Goal: Task Accomplishment & Management: Use online tool/utility

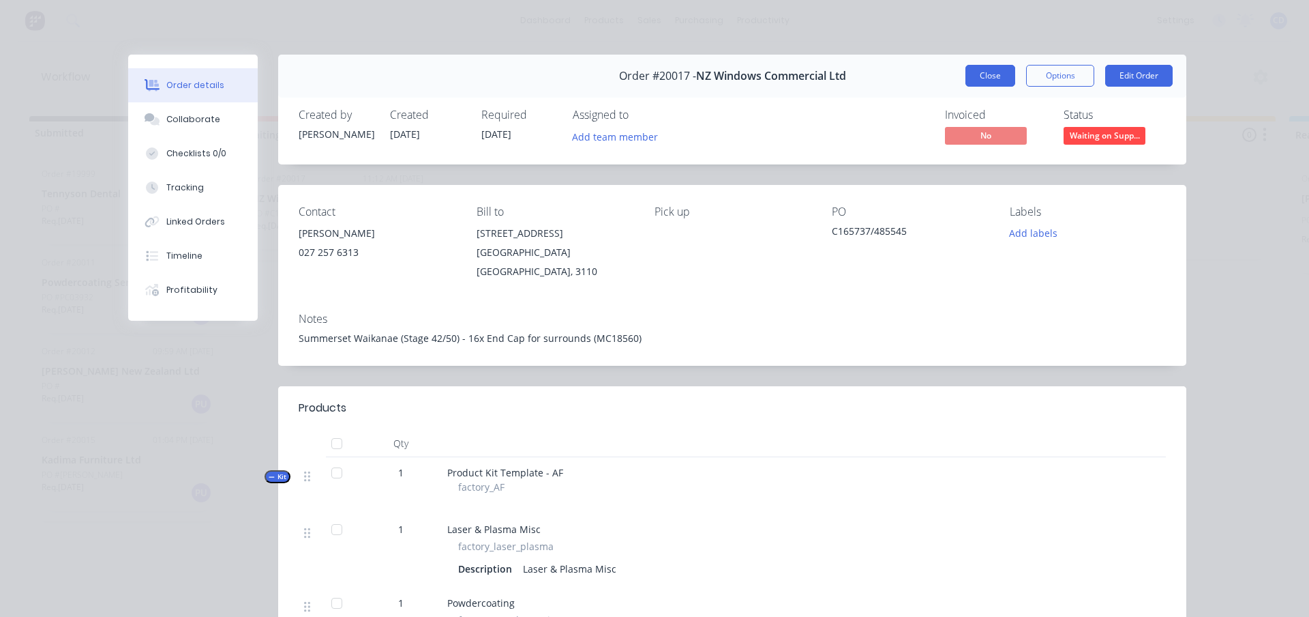
click at [977, 74] on button "Close" at bounding box center [991, 76] width 50 height 22
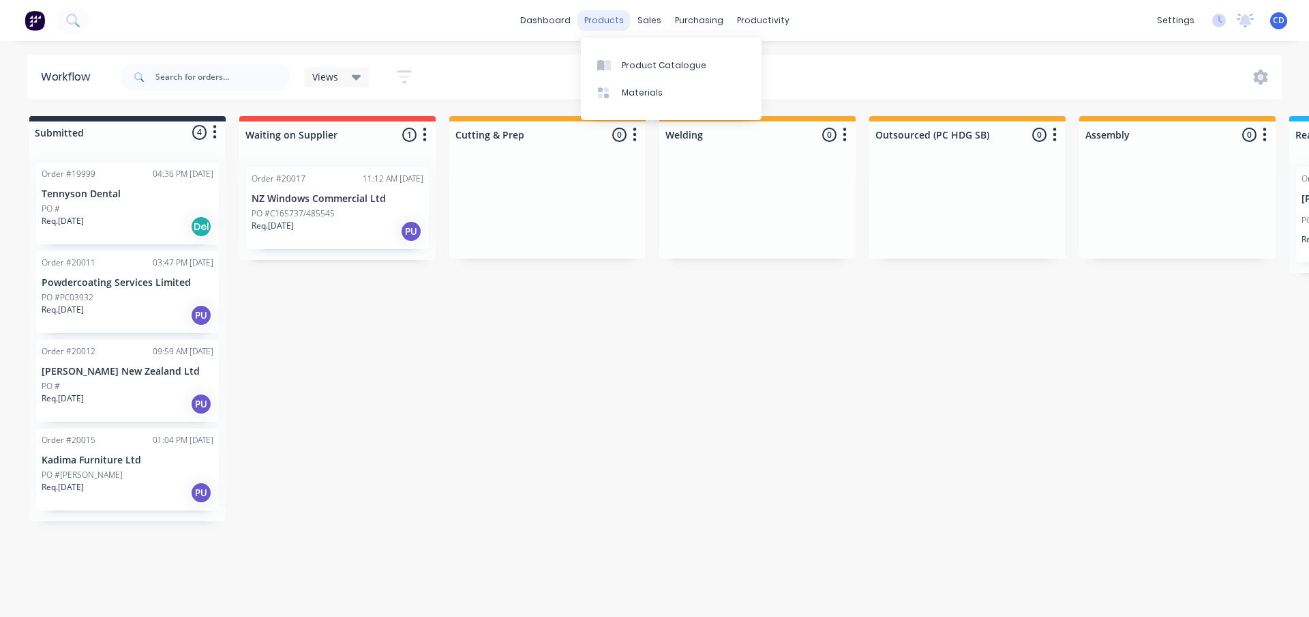
click at [611, 22] on div "products" at bounding box center [604, 20] width 53 height 20
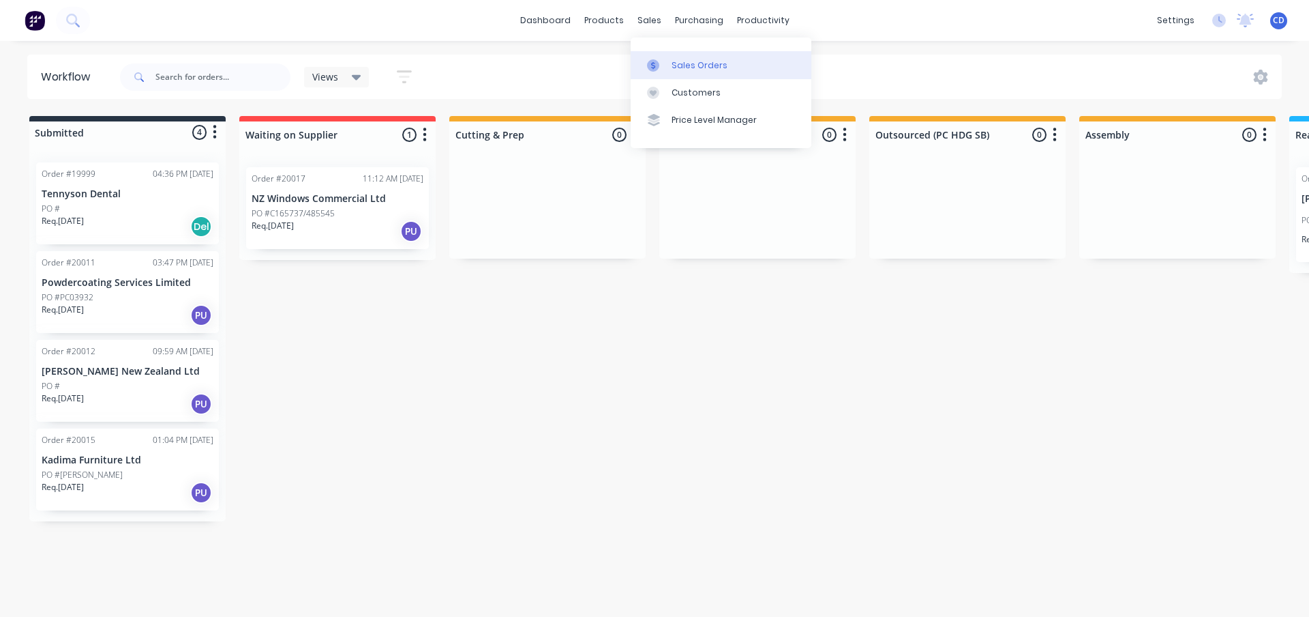
click at [676, 63] on div "Sales Orders" at bounding box center [700, 65] width 56 height 12
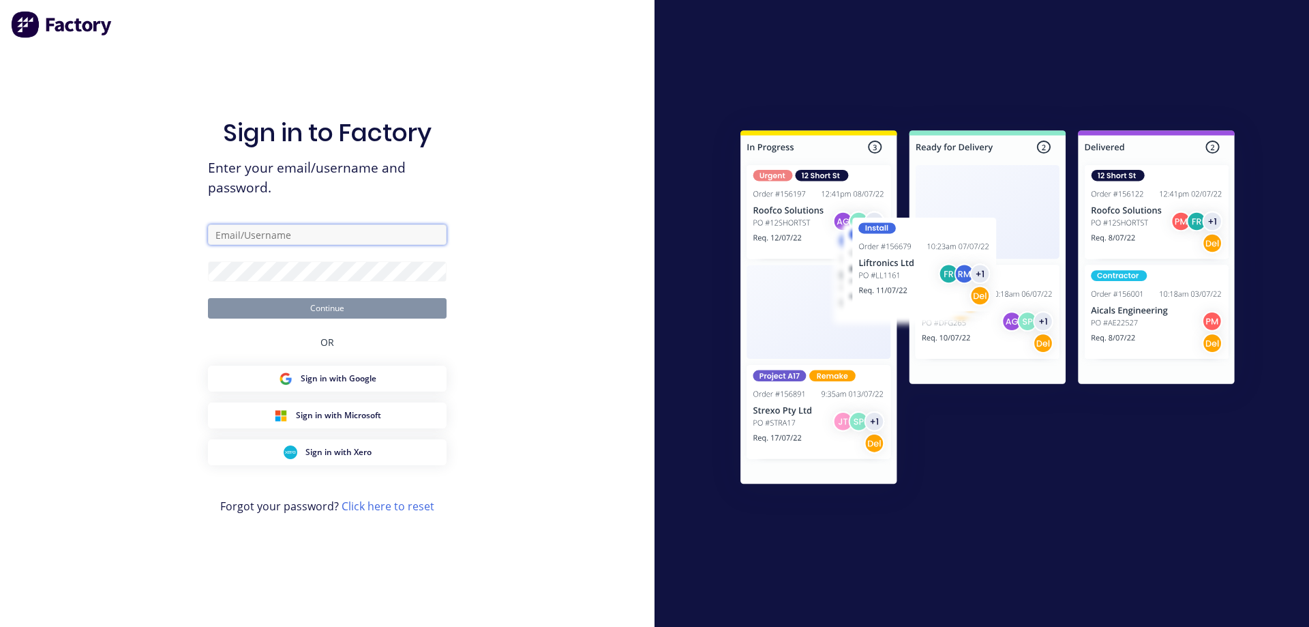
type input "[PERSON_NAME][EMAIL_ADDRESS][DOMAIN_NAME]"
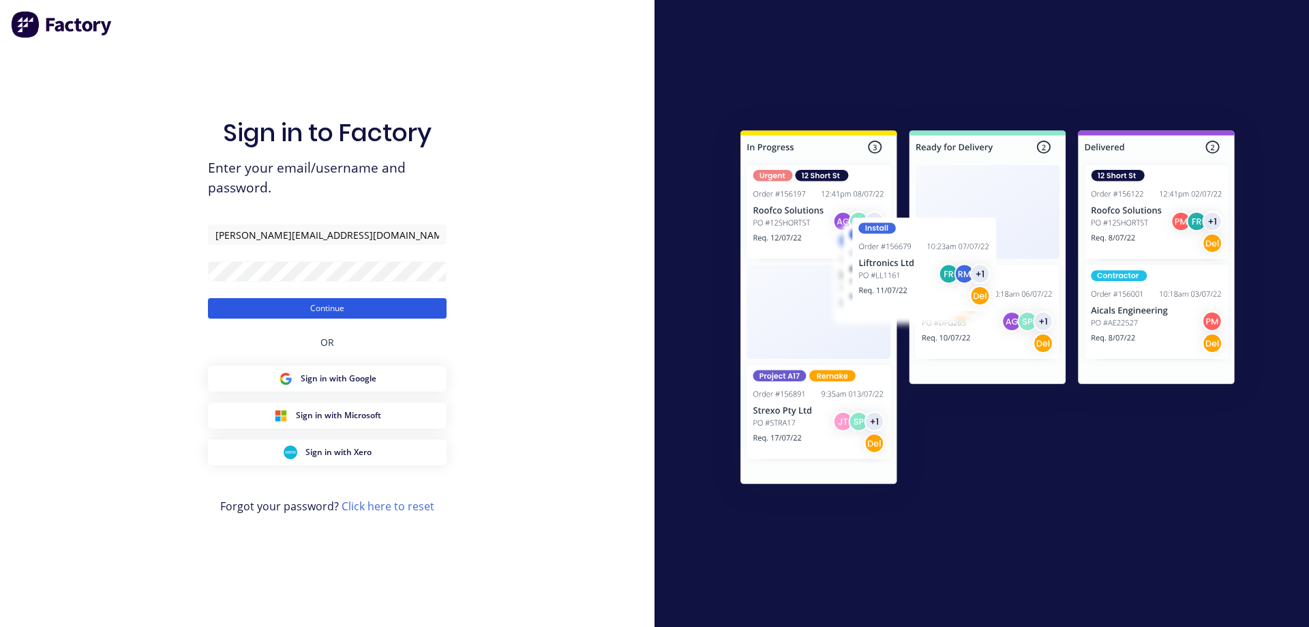
click at [323, 315] on button "Continue" at bounding box center [327, 308] width 239 height 20
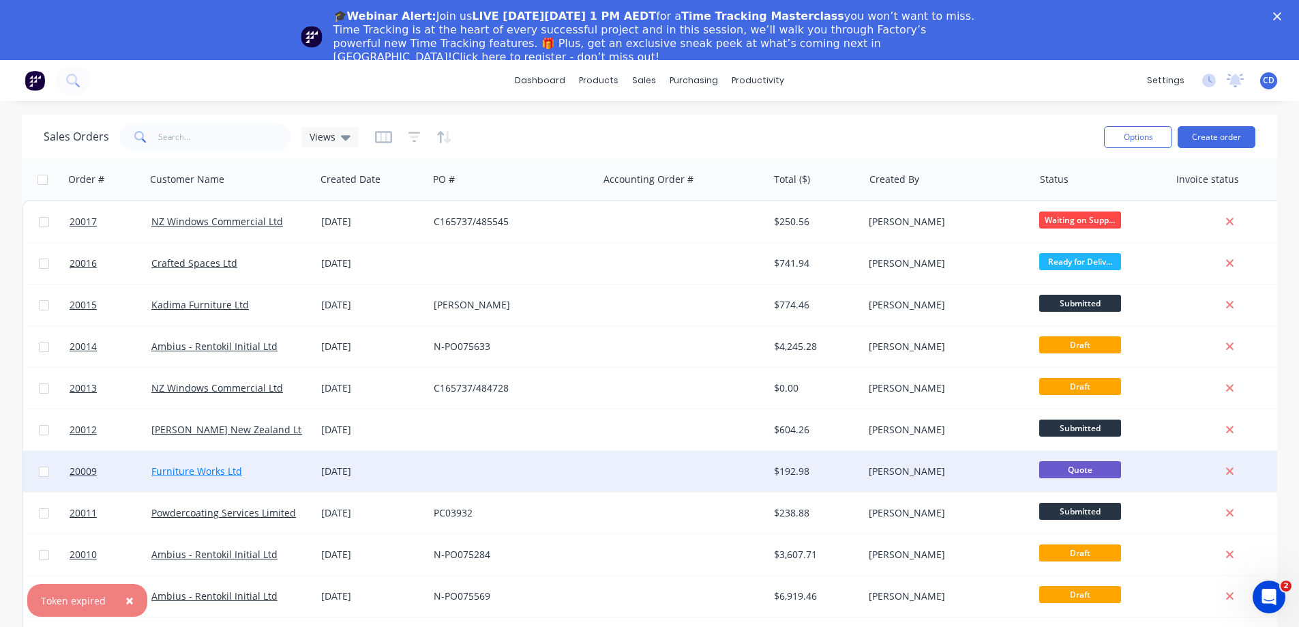
click at [203, 472] on link "Furniture Works Ltd" at bounding box center [196, 470] width 91 height 13
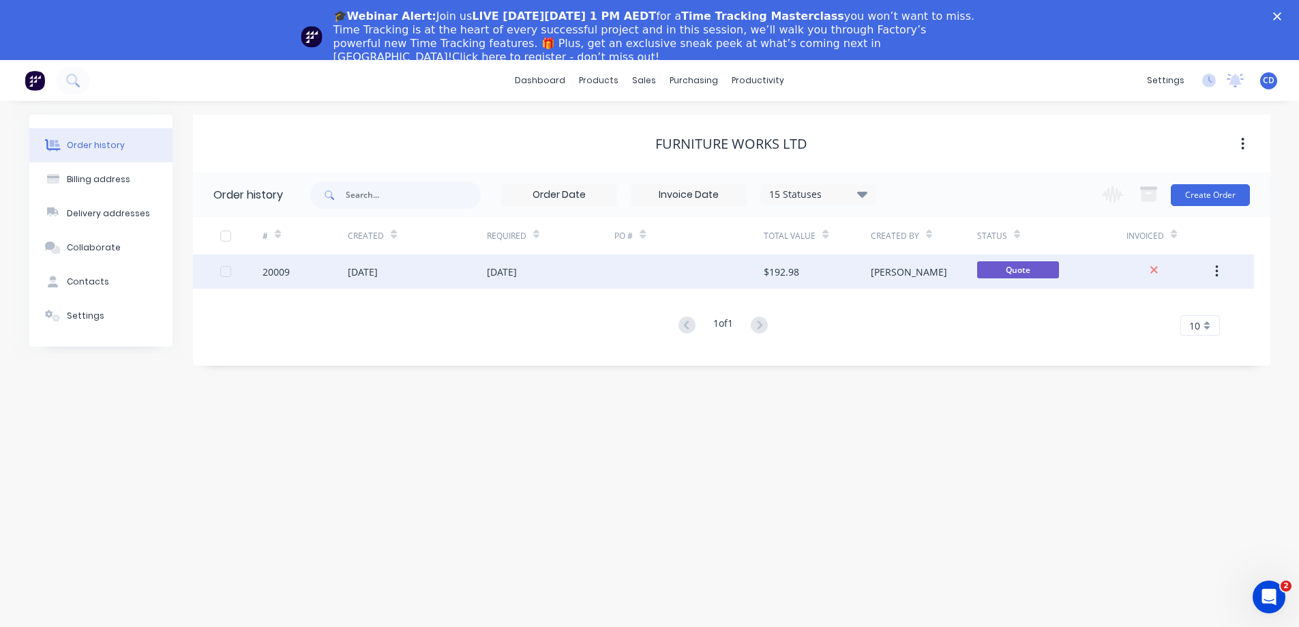
click at [272, 273] on div "20009" at bounding box center [276, 272] width 27 height 14
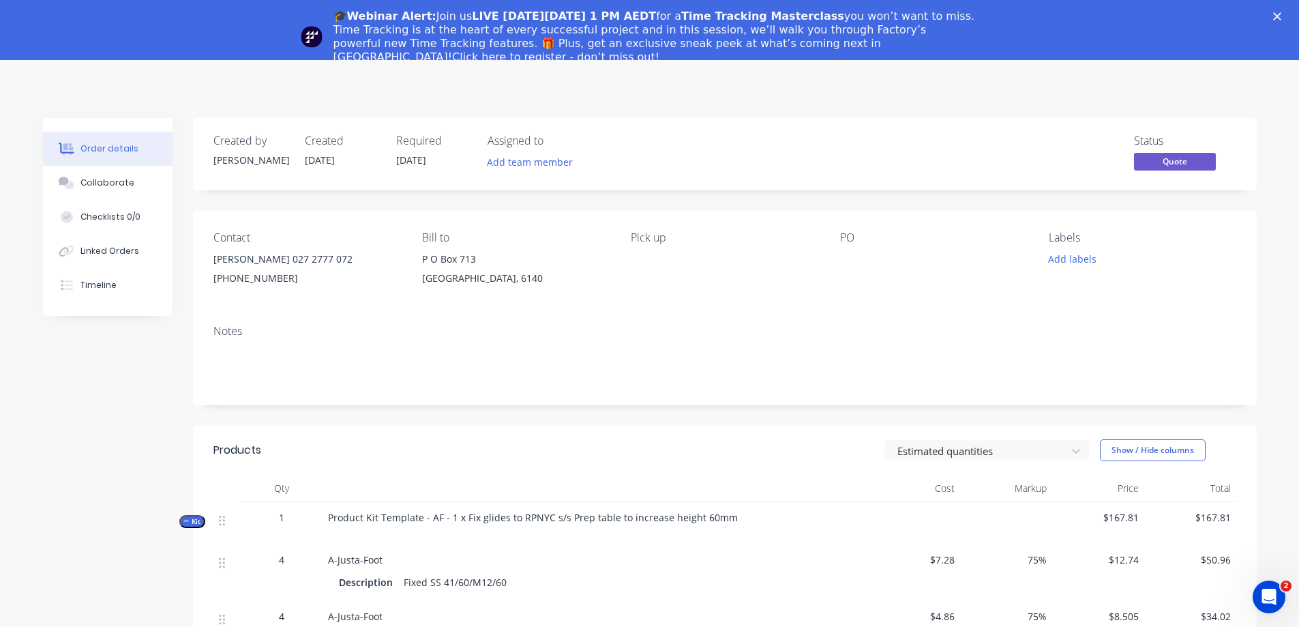
click at [1282, 16] on icon "Close" at bounding box center [1277, 16] width 8 height 8
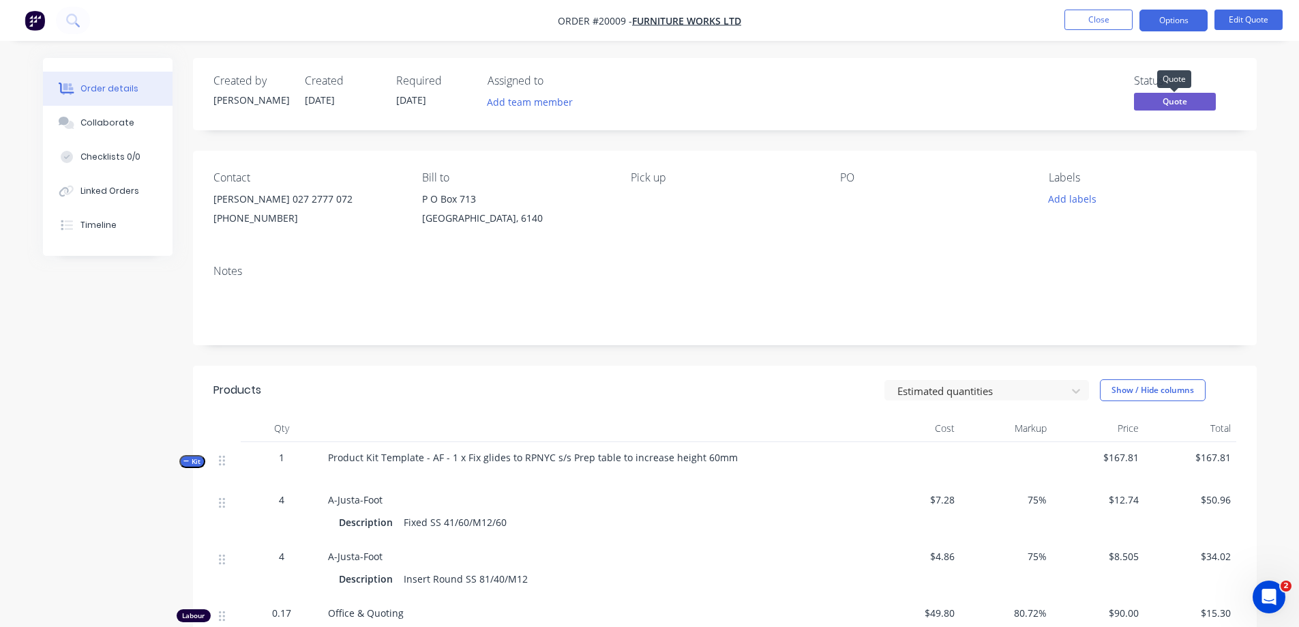
click at [1161, 100] on span "Quote" at bounding box center [1175, 101] width 82 height 17
click at [630, 181] on div "Contact [PERSON_NAME] [PHONE_NUMBER] [PHONE_NUMBER] Bill to [GEOGRAPHIC_DATA] P…" at bounding box center [725, 202] width 1064 height 103
click at [651, 179] on div "Pick up" at bounding box center [724, 177] width 187 height 13
click at [1251, 18] on button "Edit Quote" at bounding box center [1249, 20] width 68 height 20
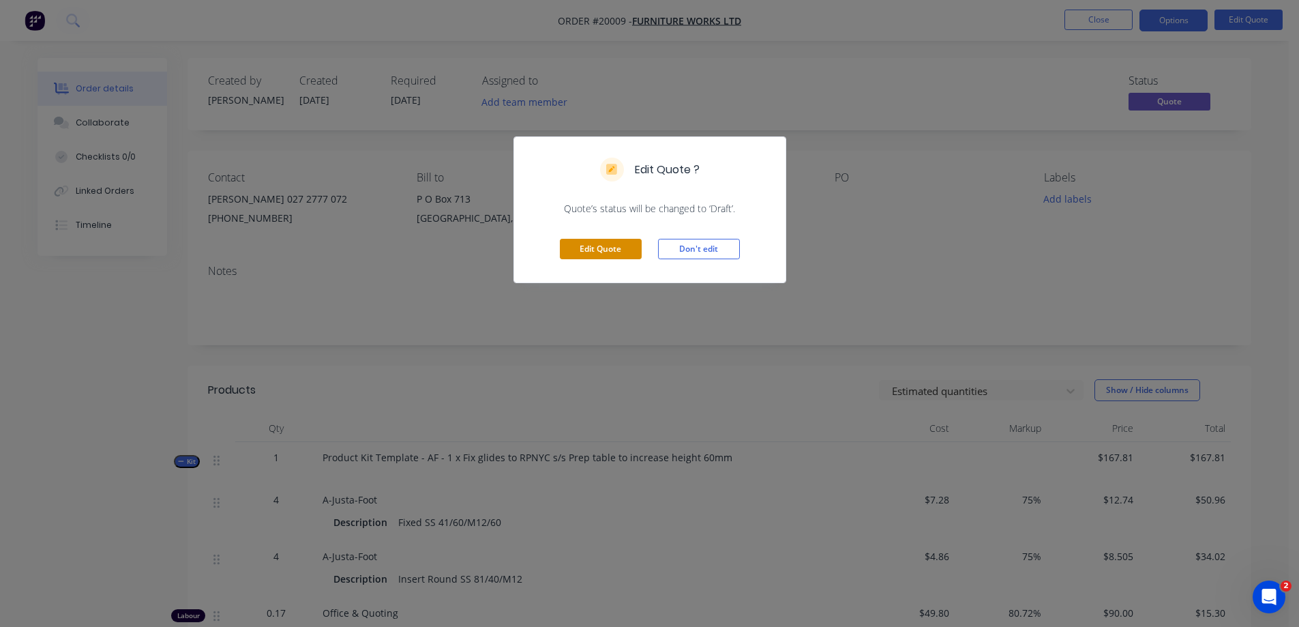
click at [635, 244] on button "Edit Quote" at bounding box center [601, 249] width 82 height 20
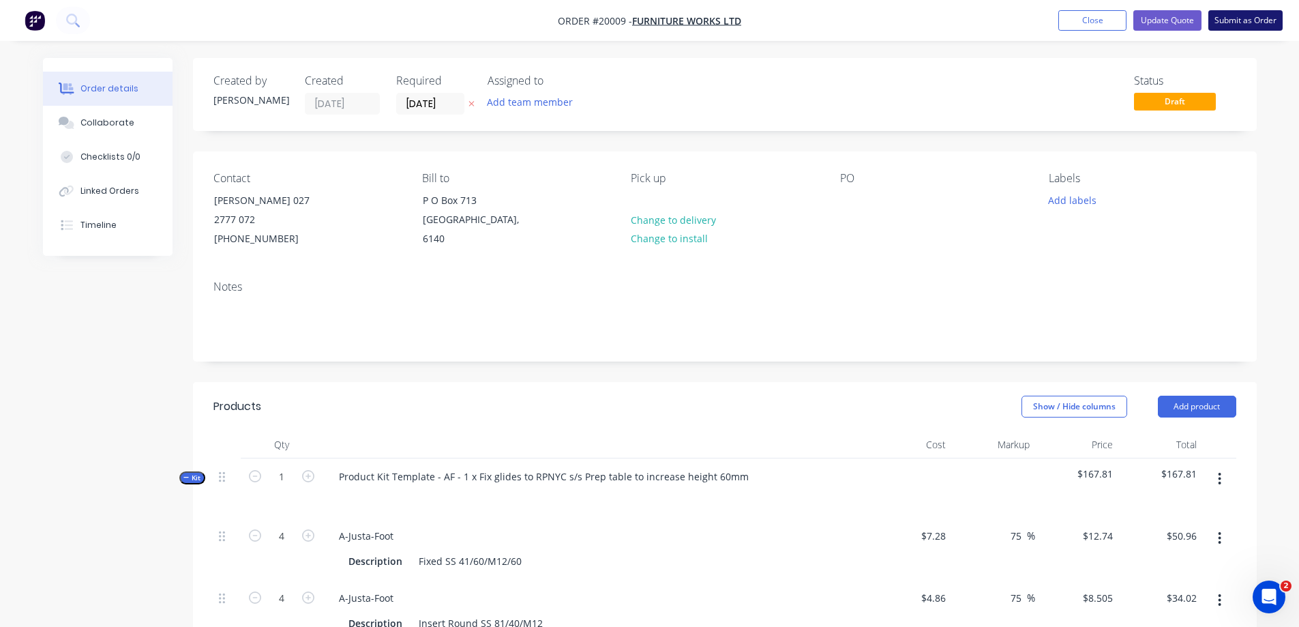
click at [1251, 22] on button "Submit as Order" at bounding box center [1246, 20] width 74 height 20
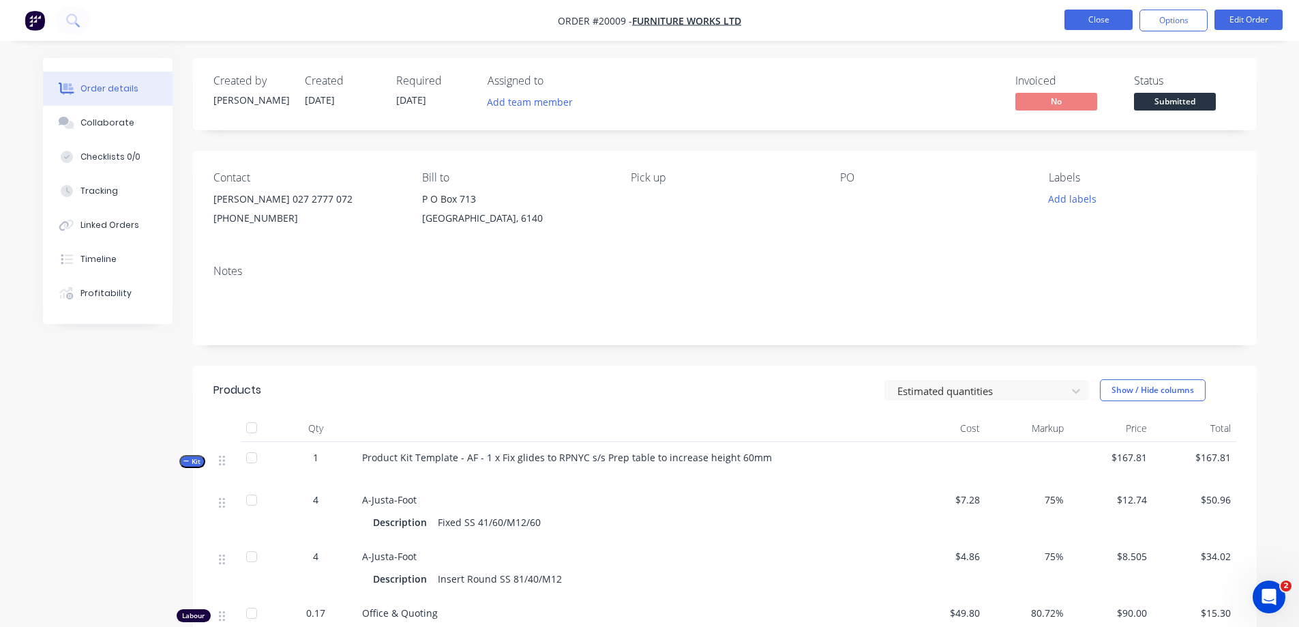
click at [1073, 20] on button "Close" at bounding box center [1099, 20] width 68 height 20
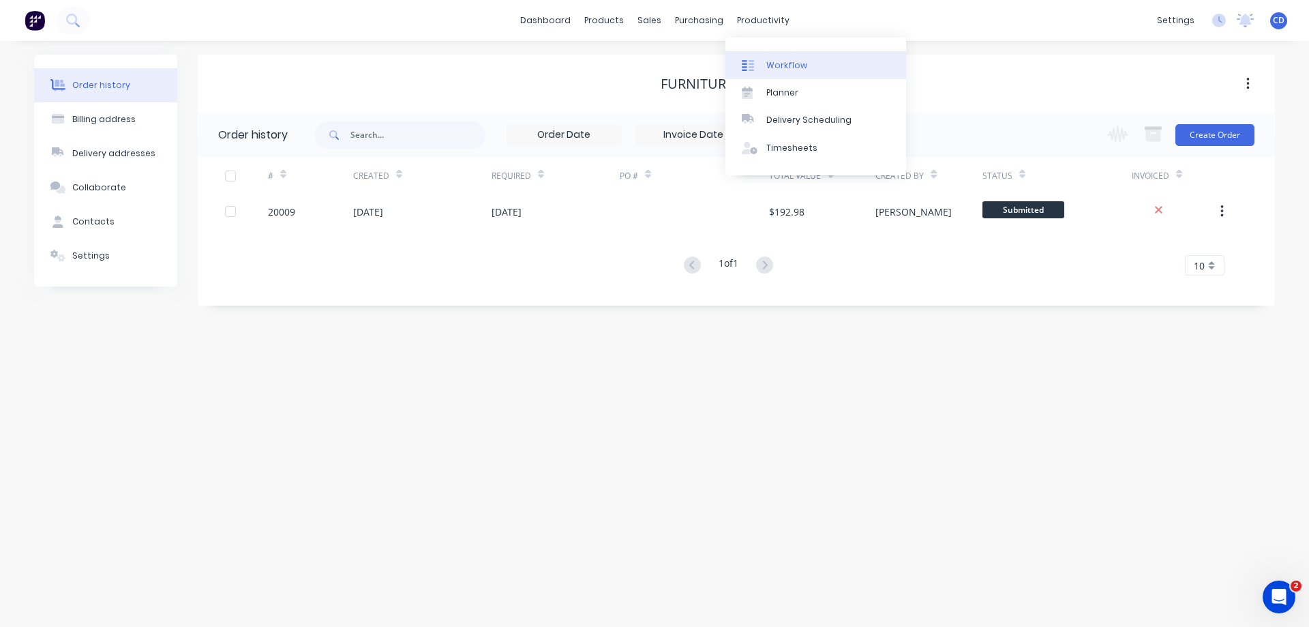
click at [781, 61] on div "Workflow" at bounding box center [787, 65] width 41 height 12
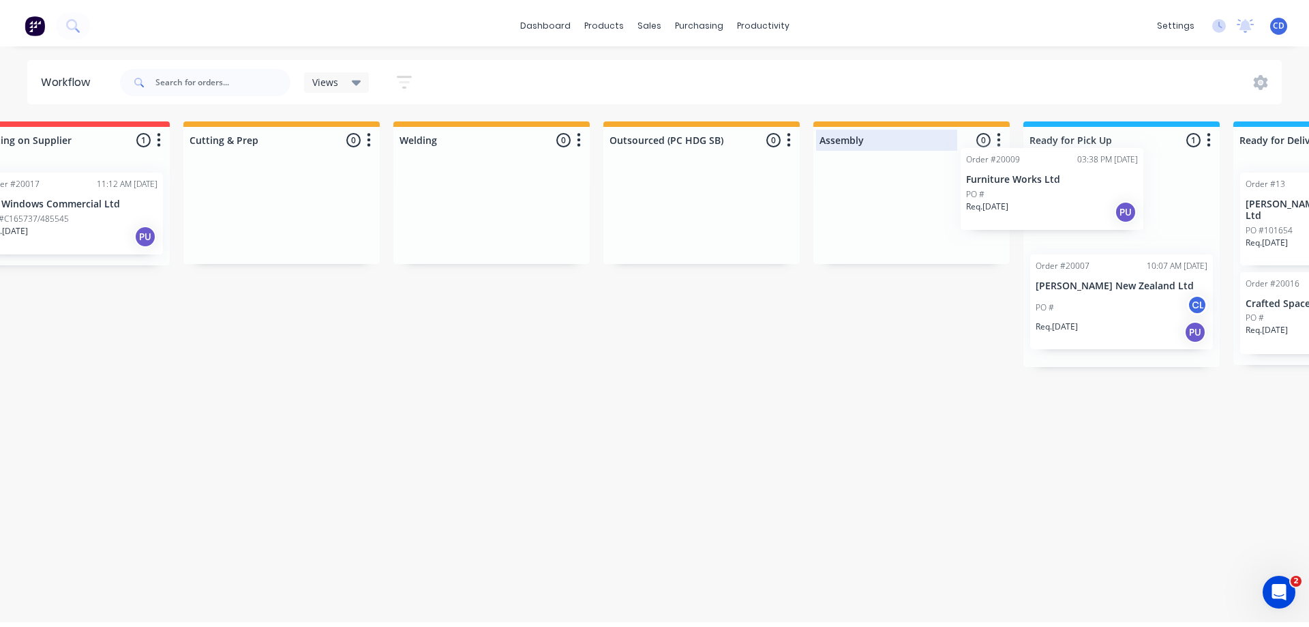
scroll to position [0, 270]
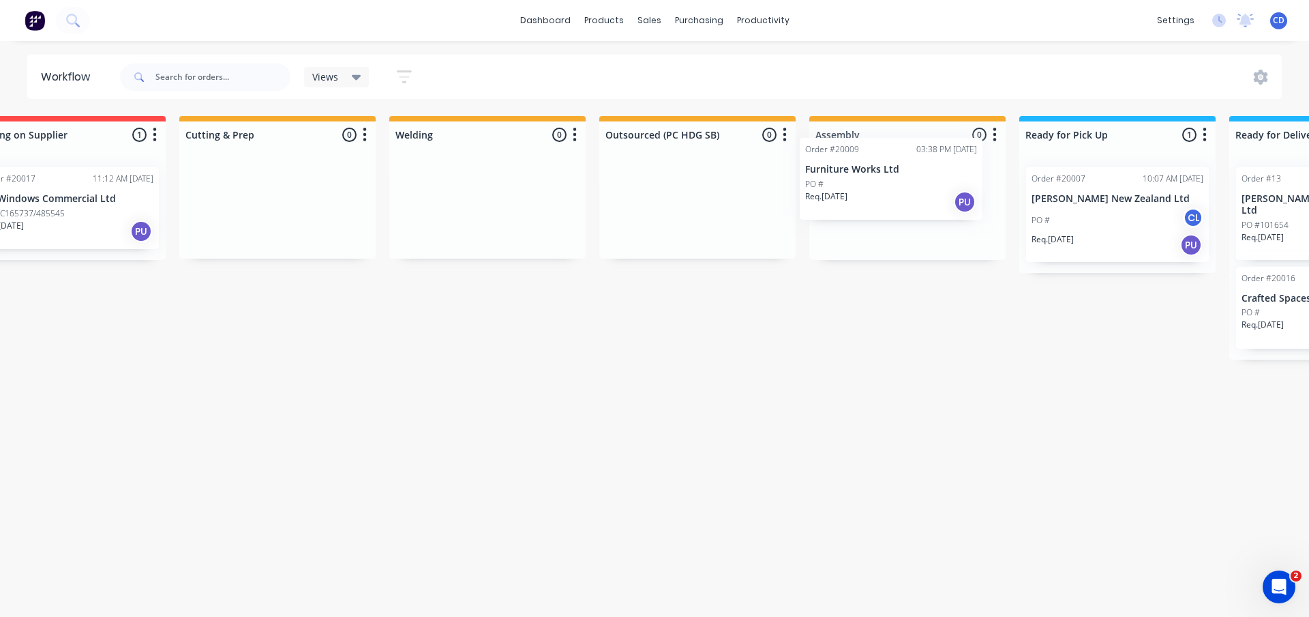
drag, startPoint x: 112, startPoint y: 543, endPoint x: 881, endPoint y: 161, distance: 858.9
click at [881, 161] on div "Submitted 5 Status colour #273444 hex #273444 Save Cancel Summaries Total order…" at bounding box center [758, 360] width 2077 height 488
click at [852, 208] on div "PO #" at bounding box center [908, 213] width 172 height 12
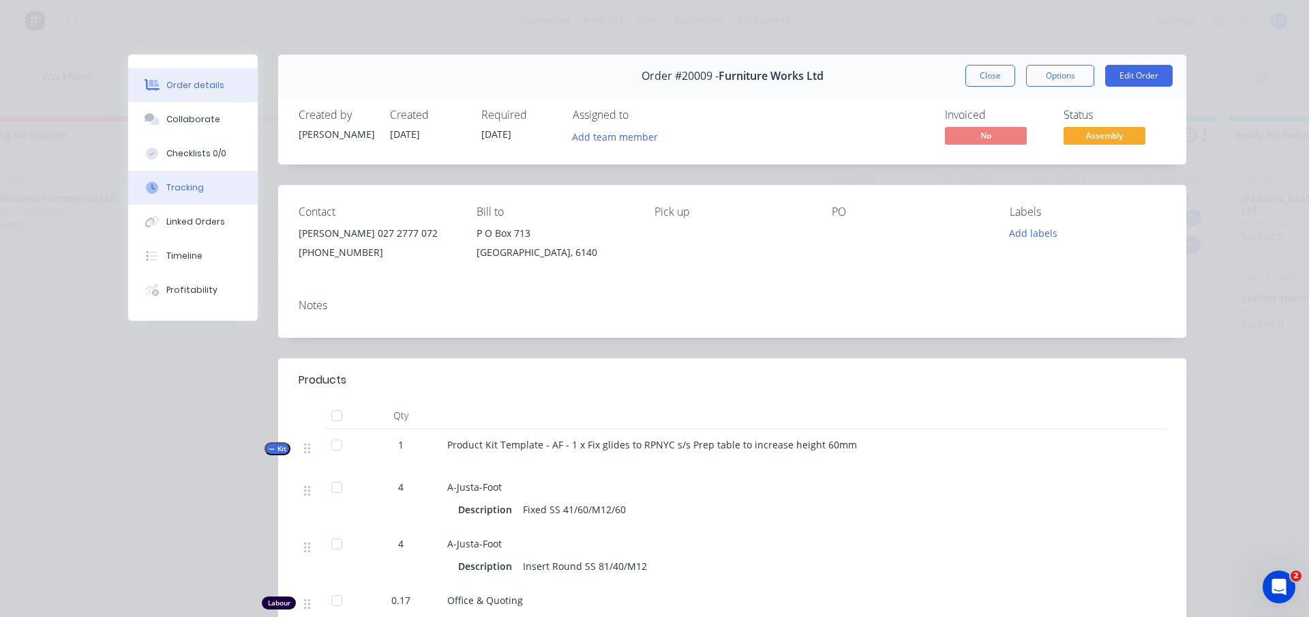
click at [231, 186] on button "Tracking" at bounding box center [193, 188] width 130 height 34
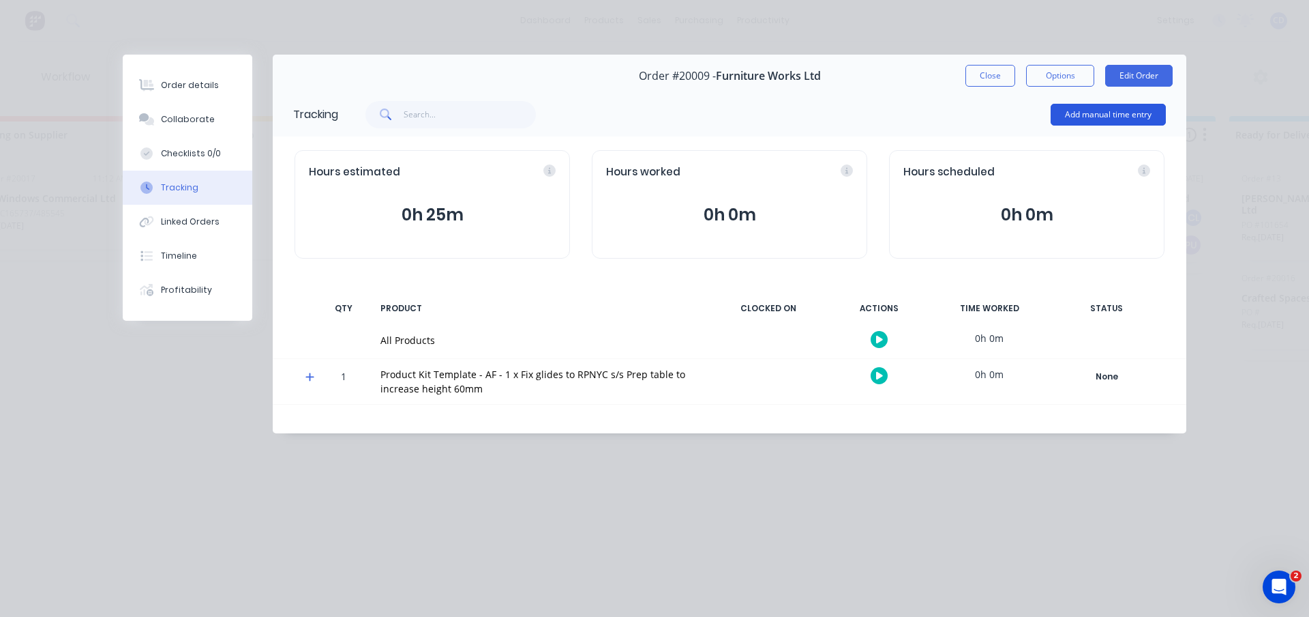
click at [1068, 112] on button "Add manual time entry" at bounding box center [1108, 115] width 115 height 22
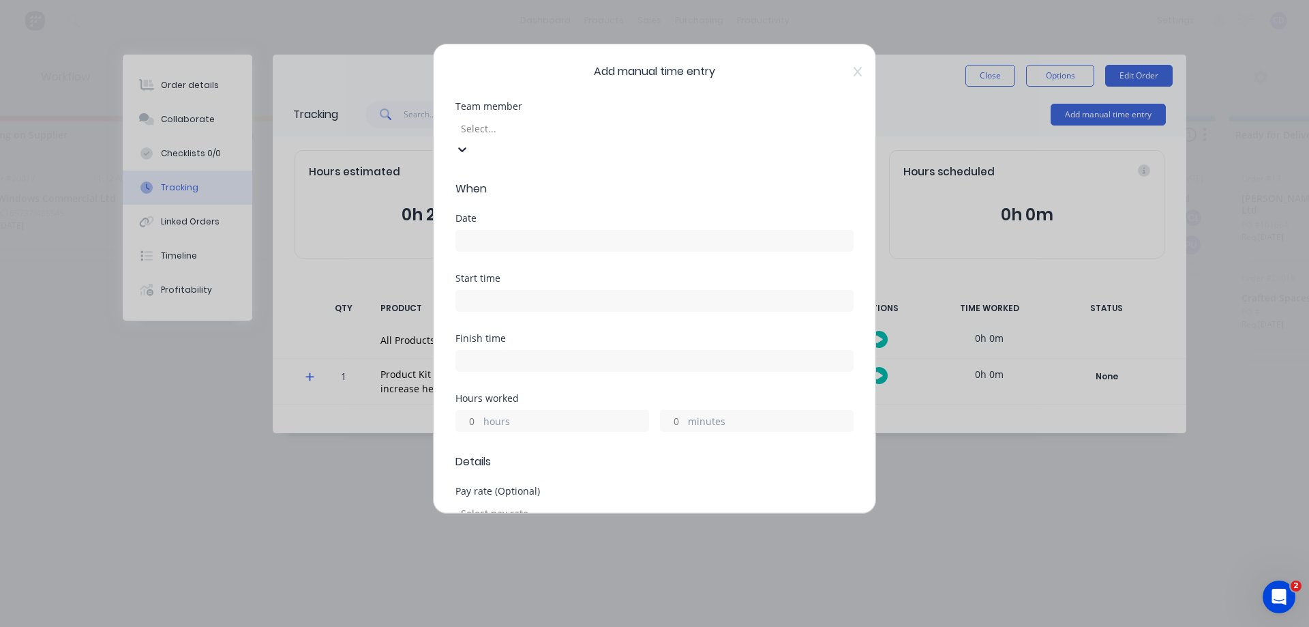
click at [623, 130] on div at bounding box center [558, 128] width 196 height 17
click at [338, 545] on div "[PERSON_NAME]" at bounding box center [384, 552] width 1309 height 14
click at [521, 231] on input at bounding box center [654, 241] width 397 height 20
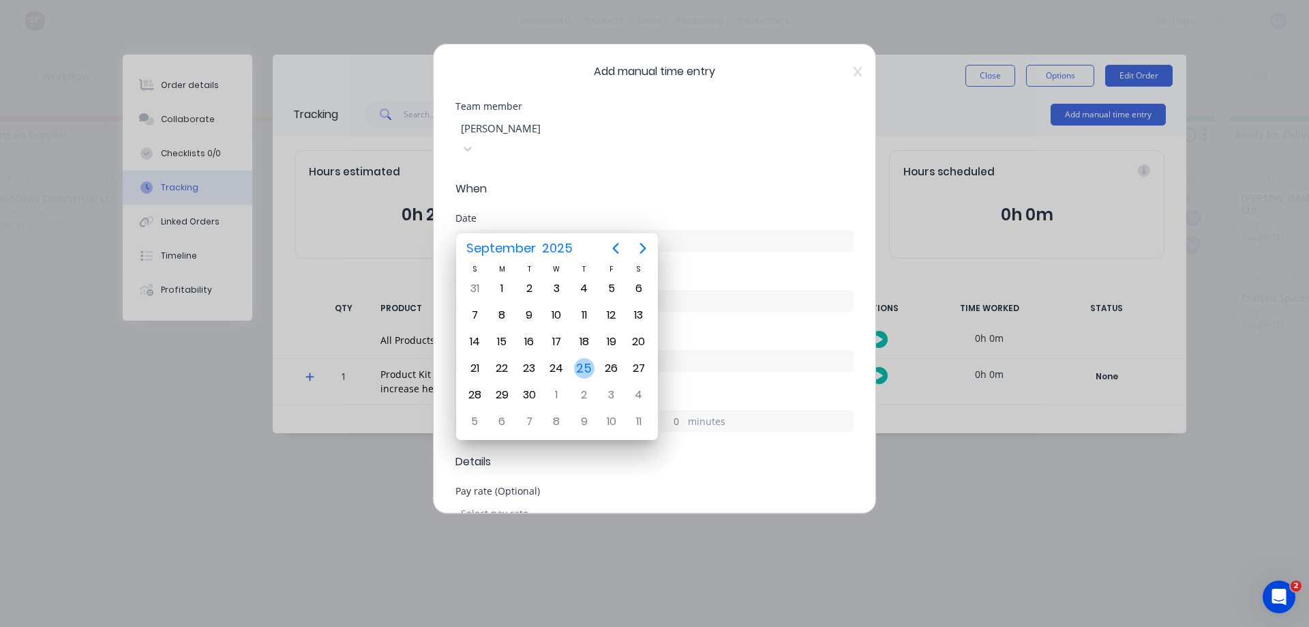
click at [587, 368] on div "25" at bounding box center [584, 368] width 20 height 20
type input "[DATE]"
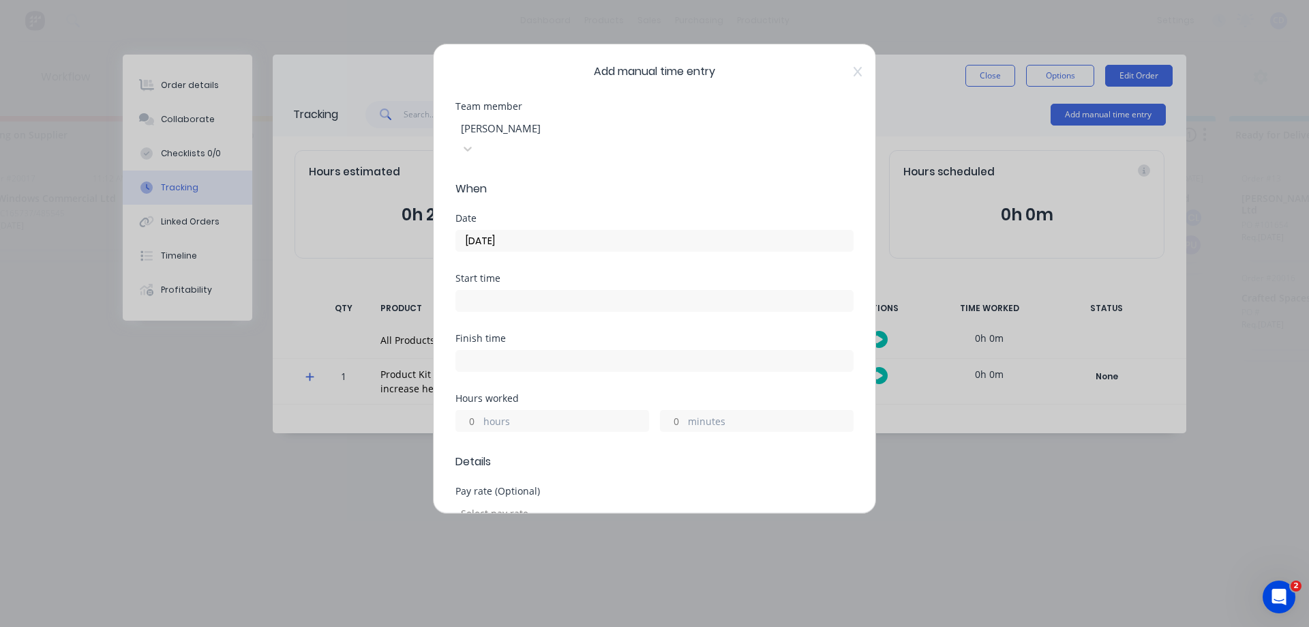
click at [692, 414] on label "minutes" at bounding box center [770, 422] width 165 height 17
click at [685, 411] on input "minutes" at bounding box center [673, 421] width 24 height 20
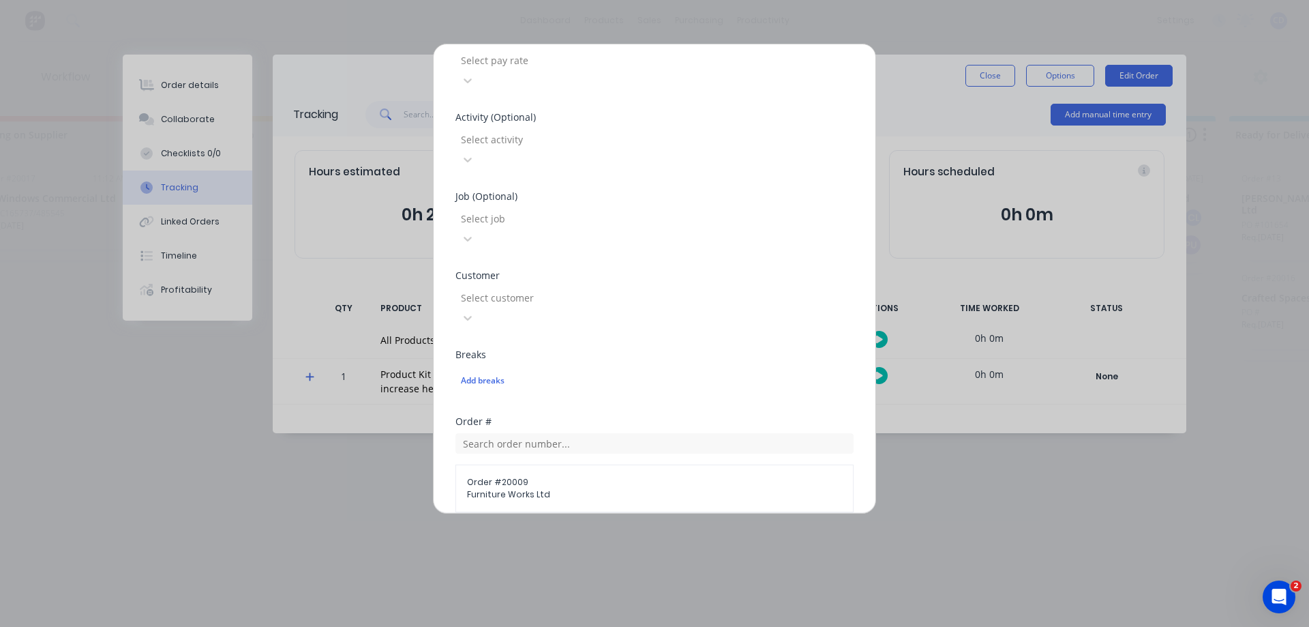
scroll to position [477, 0]
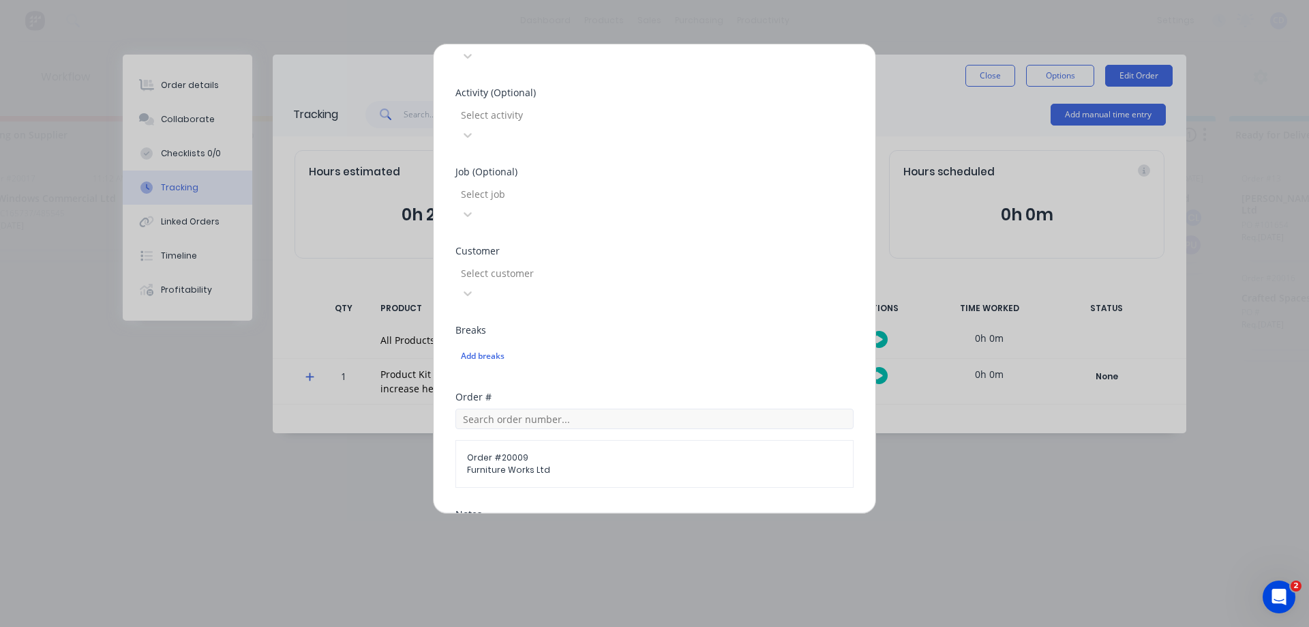
type input "10"
click at [597, 409] on input "text" at bounding box center [655, 419] width 398 height 20
click at [761, 409] on input "text" at bounding box center [655, 419] width 398 height 20
click at [488, 451] on span "Order # 20009" at bounding box center [654, 457] width 375 height 12
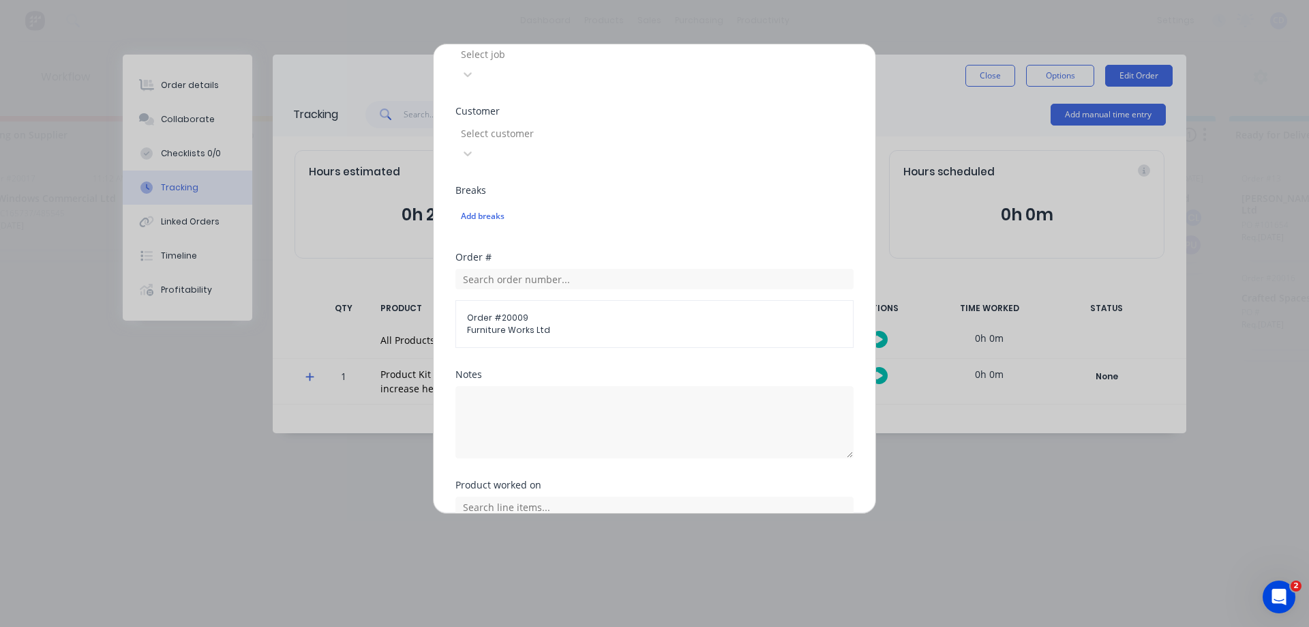
scroll to position [628, 0]
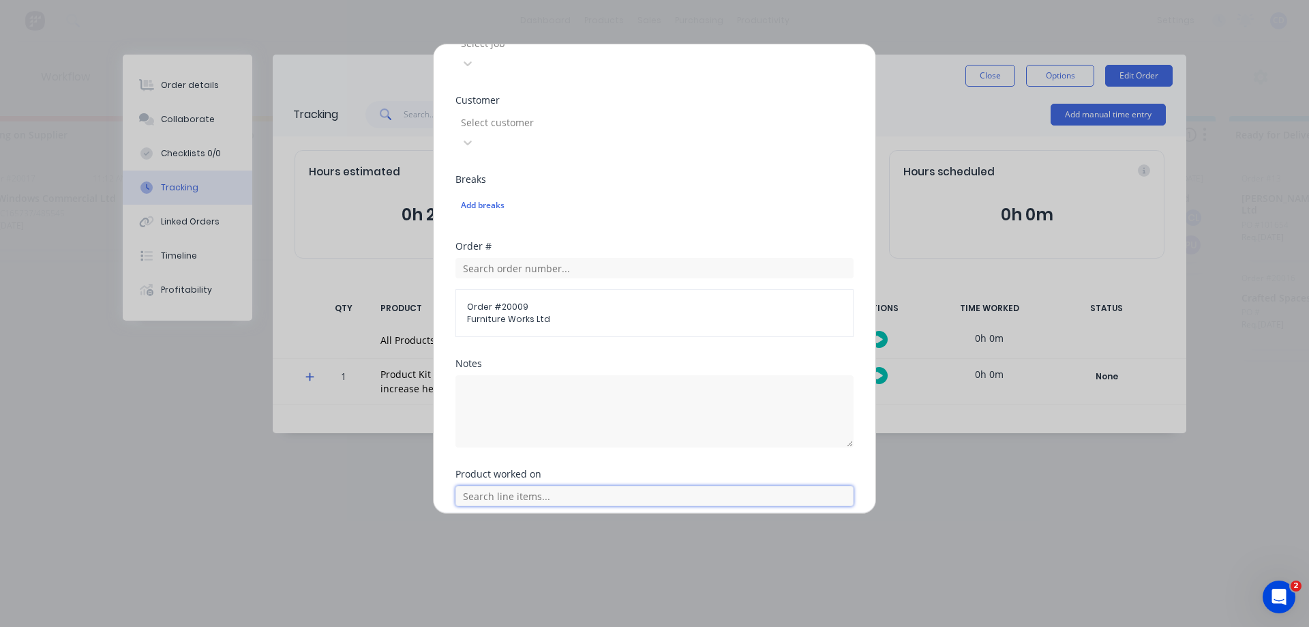
click at [501, 486] on input "text" at bounding box center [655, 496] width 398 height 20
click at [471, 560] on icon at bounding box center [470, 564] width 8 height 8
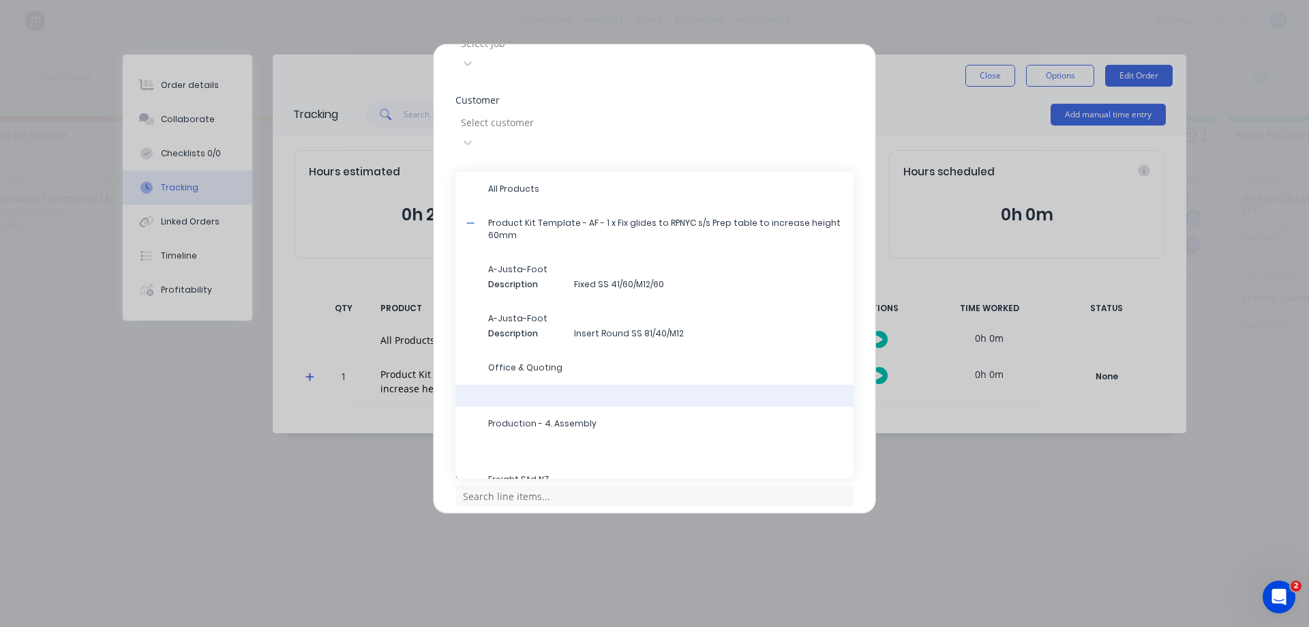
scroll to position [33, 0]
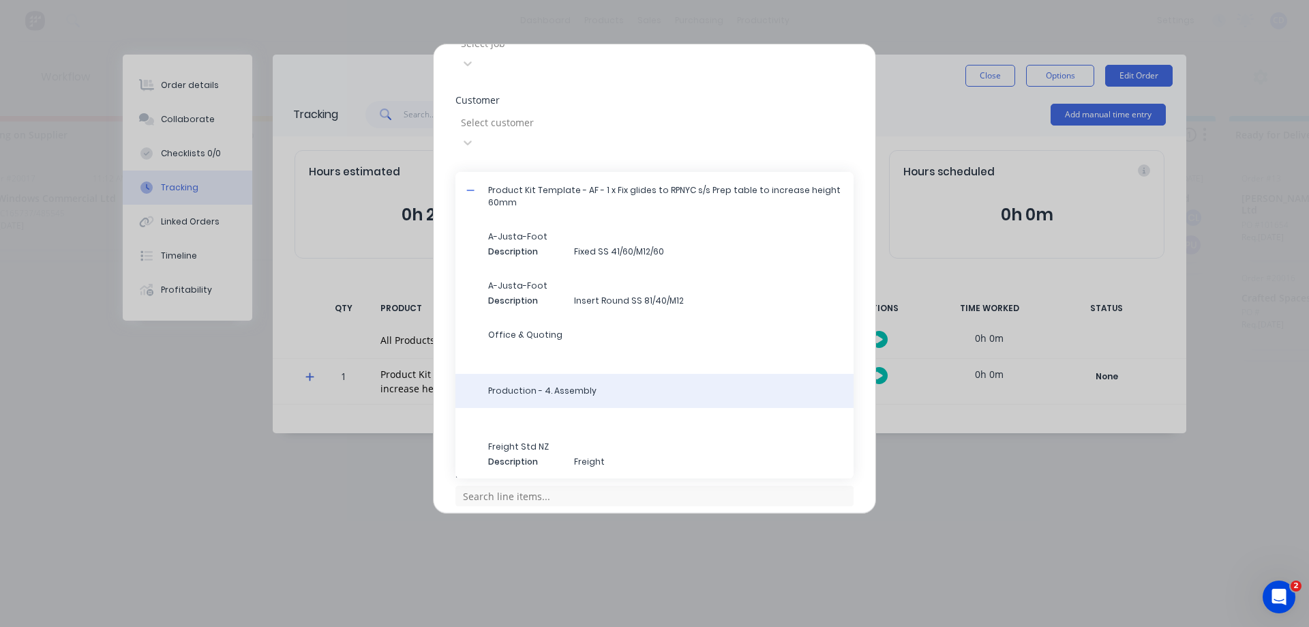
click at [546, 385] on span "Production - 4. Assembly" at bounding box center [665, 391] width 355 height 12
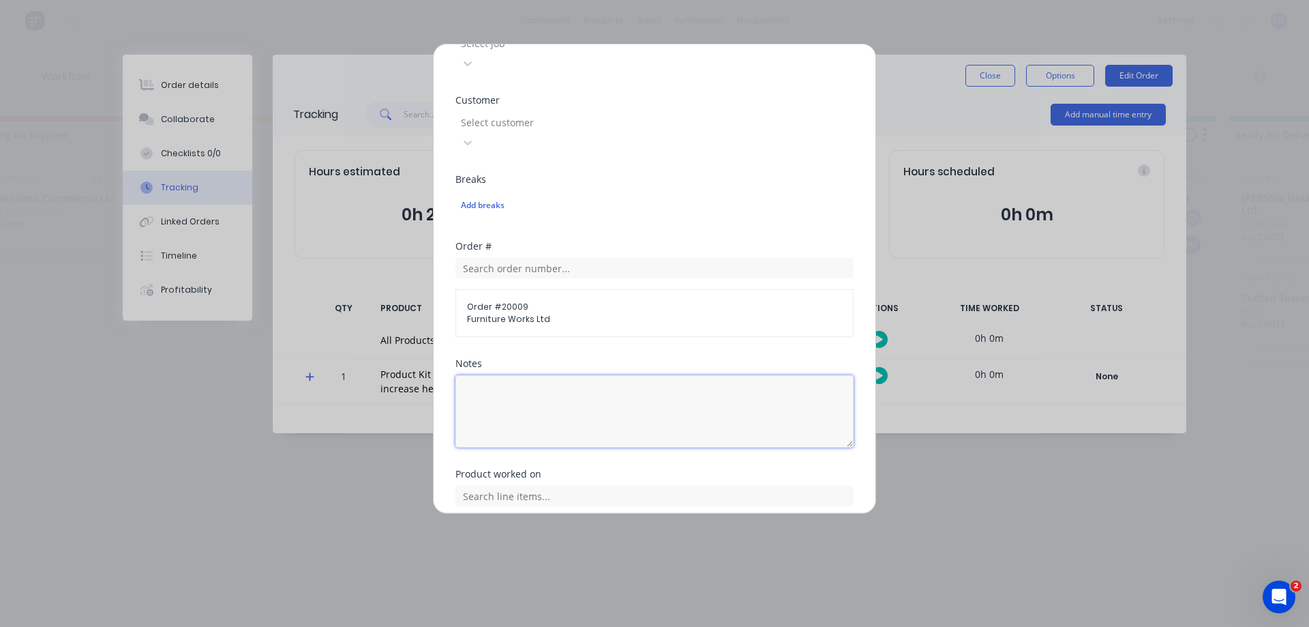
click at [546, 375] on textarea at bounding box center [655, 411] width 398 height 72
type textarea "F"
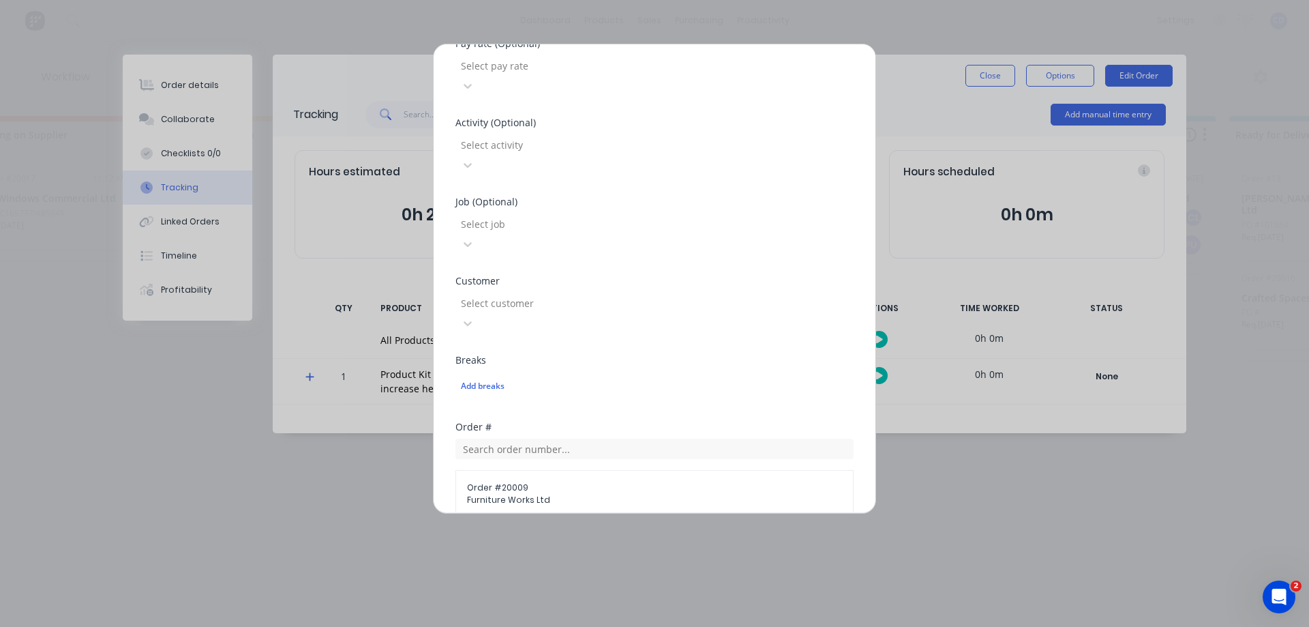
scroll to position [424, 0]
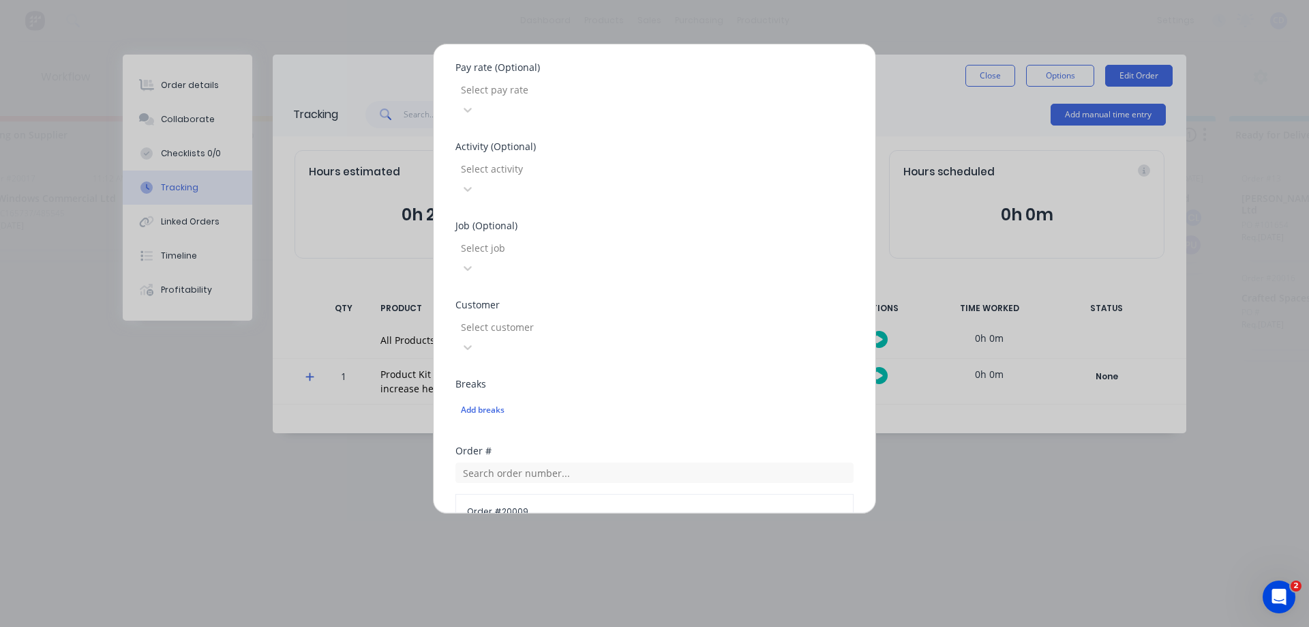
click at [555, 160] on div at bounding box center [558, 168] width 196 height 17
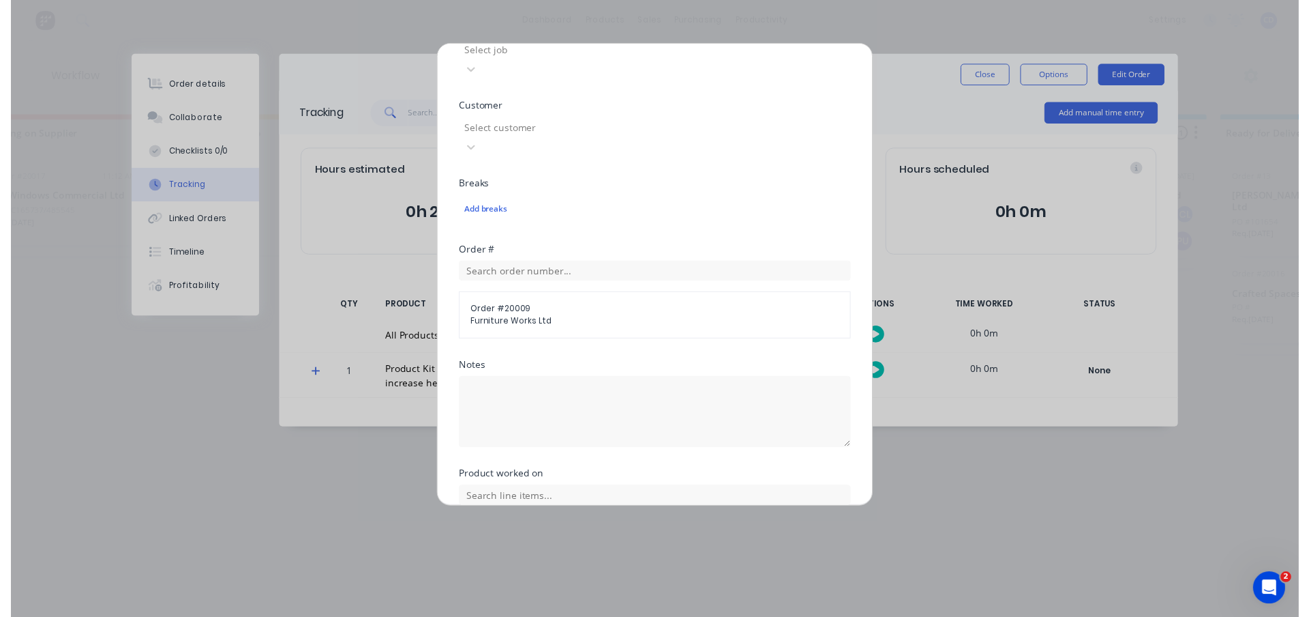
scroll to position [628, 0]
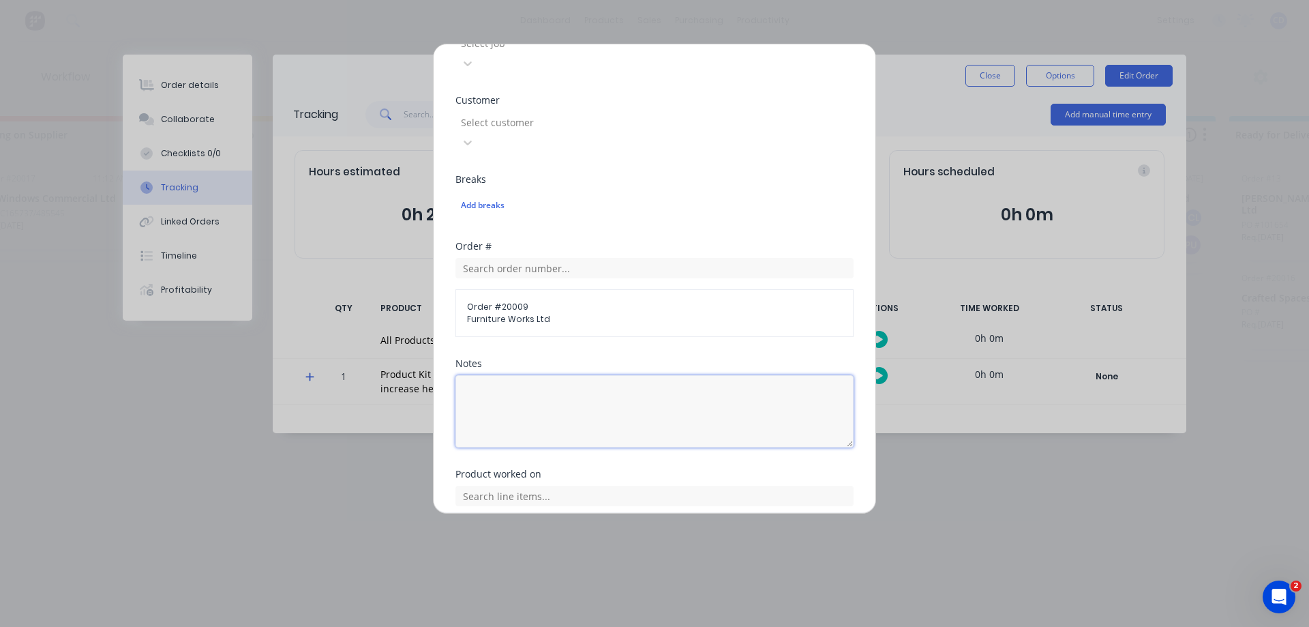
click at [604, 375] on textarea at bounding box center [655, 411] width 398 height 72
type textarea "Fit threaded plug with masking tape & liquid nails - drilled and fitted pk scre…"
click at [629, 574] on button "Add manual time entry" at bounding box center [622, 585] width 115 height 22
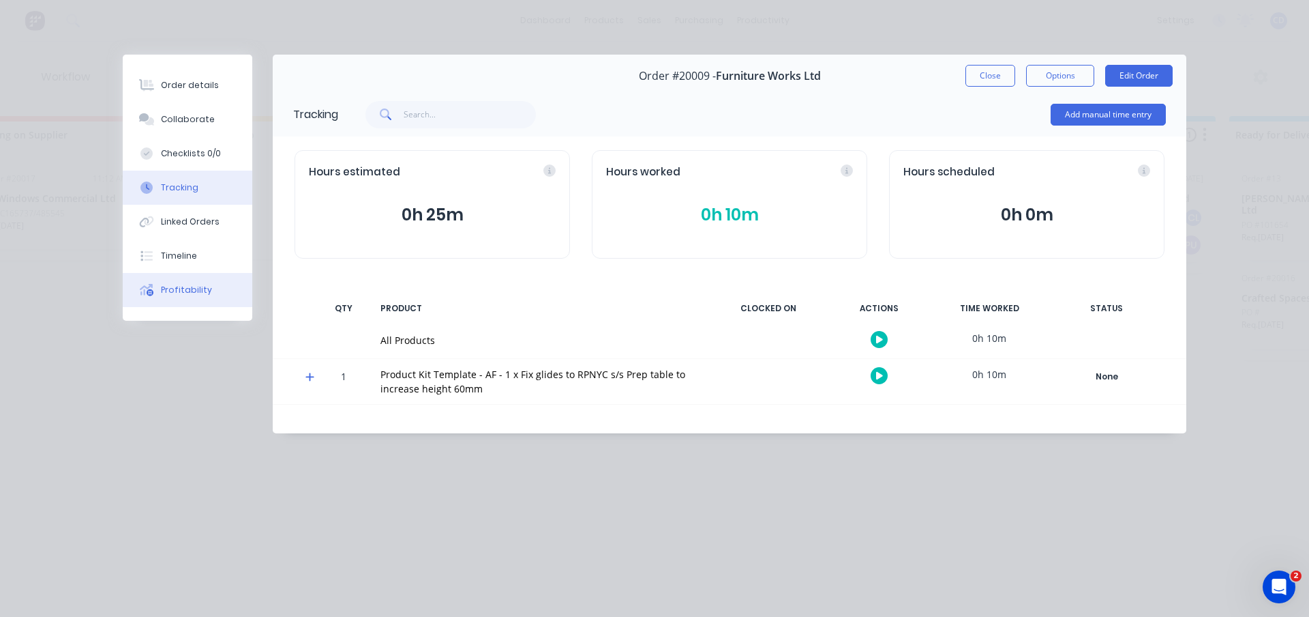
click at [158, 291] on button "Profitability" at bounding box center [188, 290] width 130 height 34
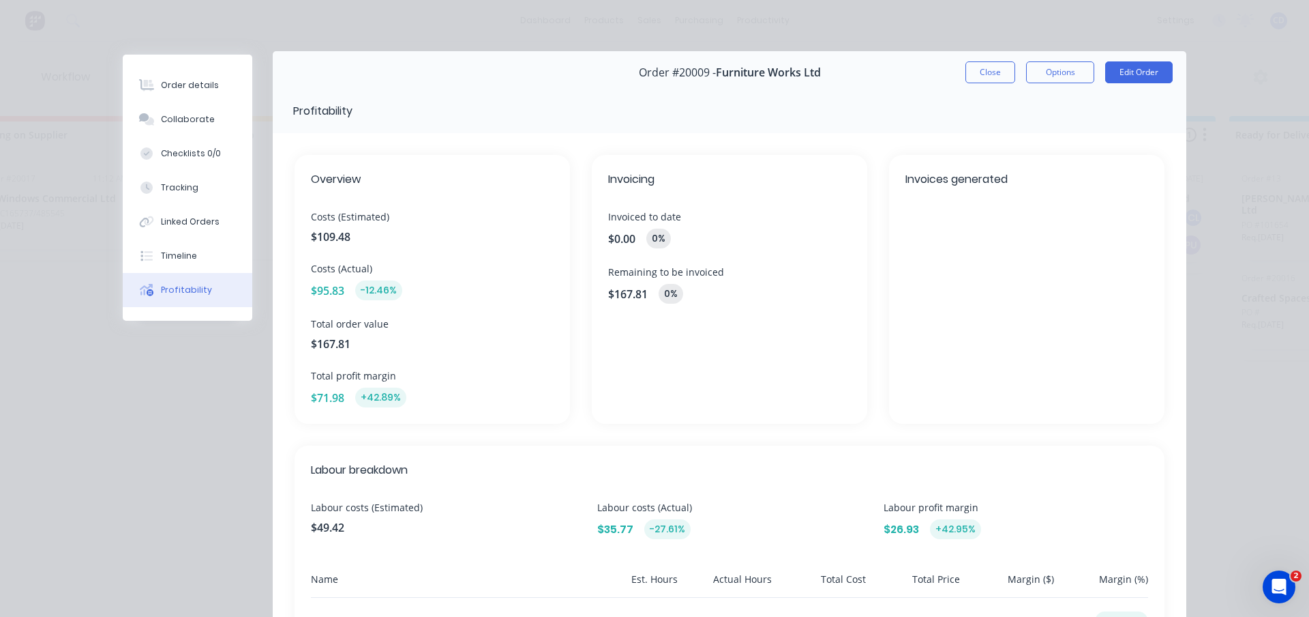
scroll to position [0, 0]
click at [975, 74] on button "Close" at bounding box center [991, 76] width 50 height 22
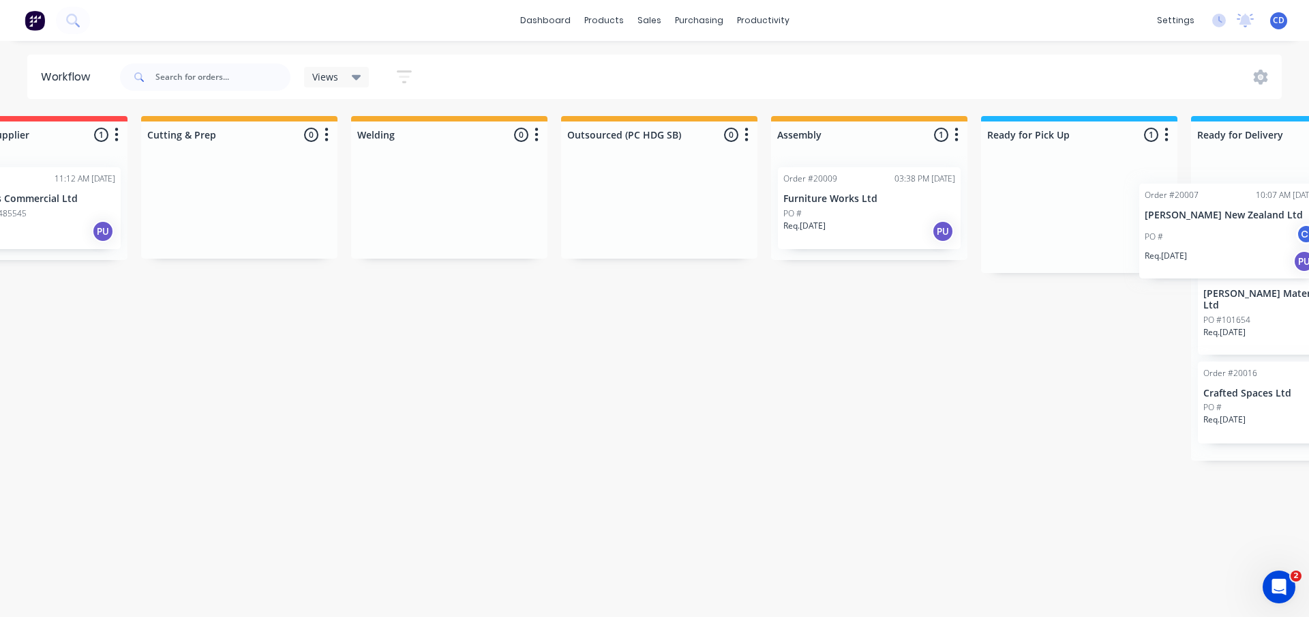
drag, startPoint x: 1094, startPoint y: 227, endPoint x: 1210, endPoint y: 248, distance: 117.9
click at [1210, 248] on div "Submitted 4 Status colour #273444 hex #273444 Save Cancel Summaries Total order…" at bounding box center [719, 318] width 2077 height 405
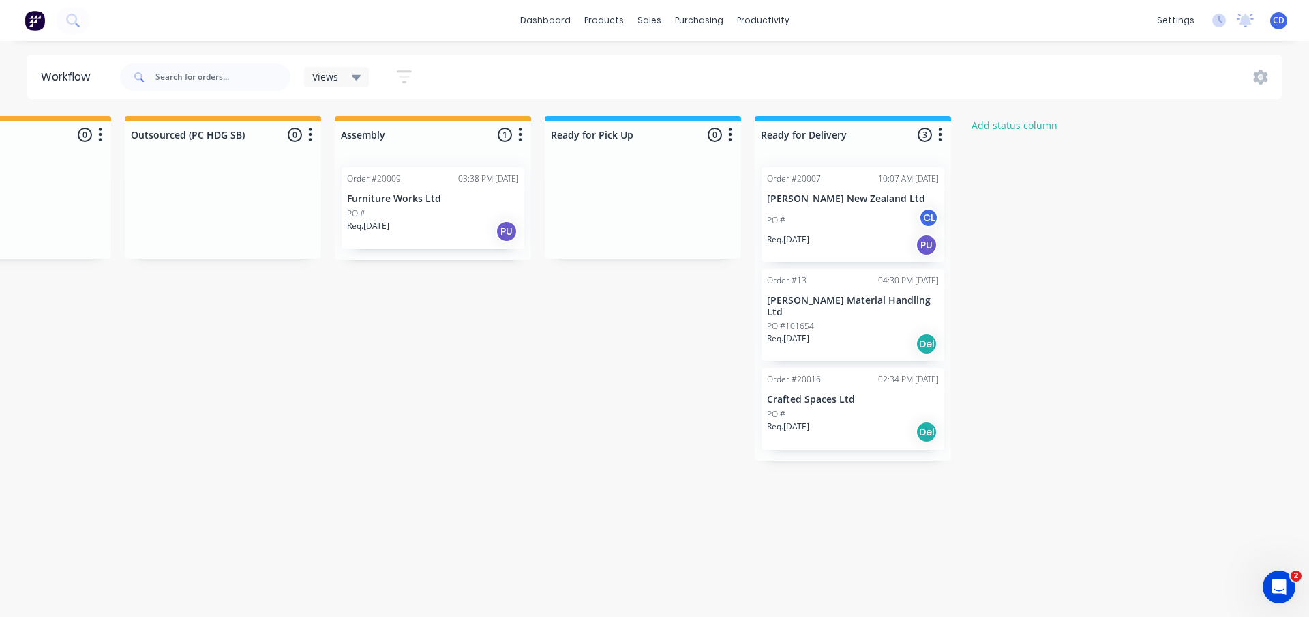
scroll to position [0, 767]
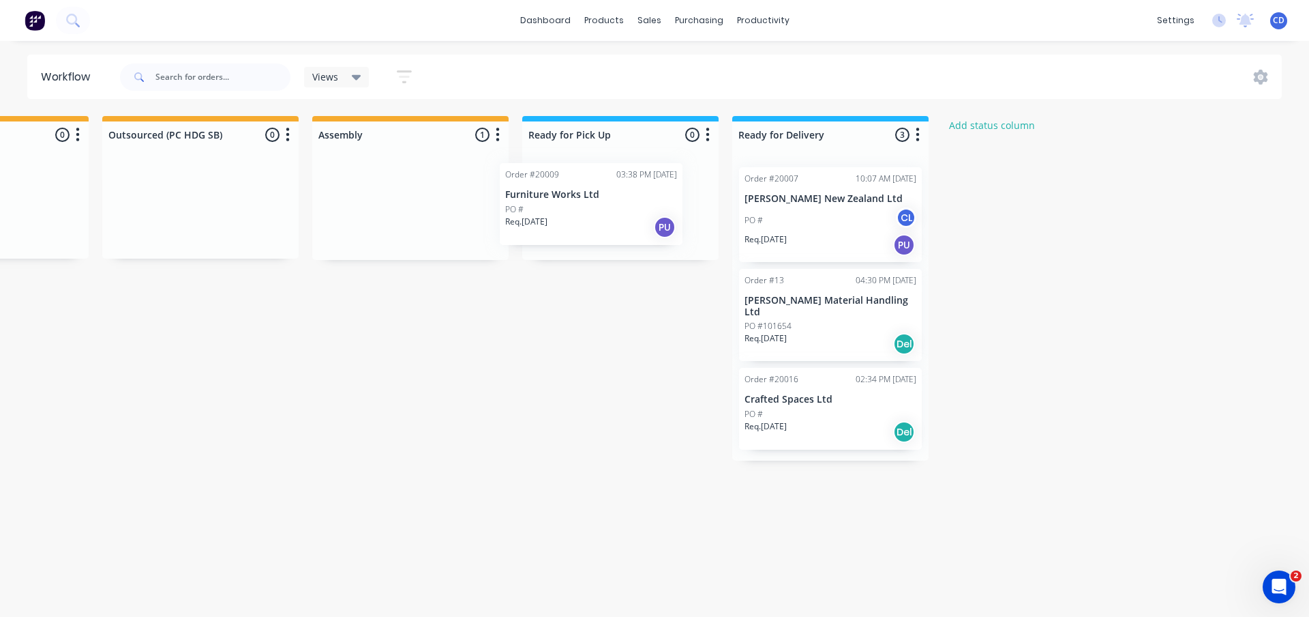
drag, startPoint x: 381, startPoint y: 196, endPoint x: 566, endPoint y: 194, distance: 185.5
click at [566, 194] on div "Submitted 4 Status colour #273444 hex #273444 Save Cancel Summaries Total order…" at bounding box center [261, 318] width 2077 height 405
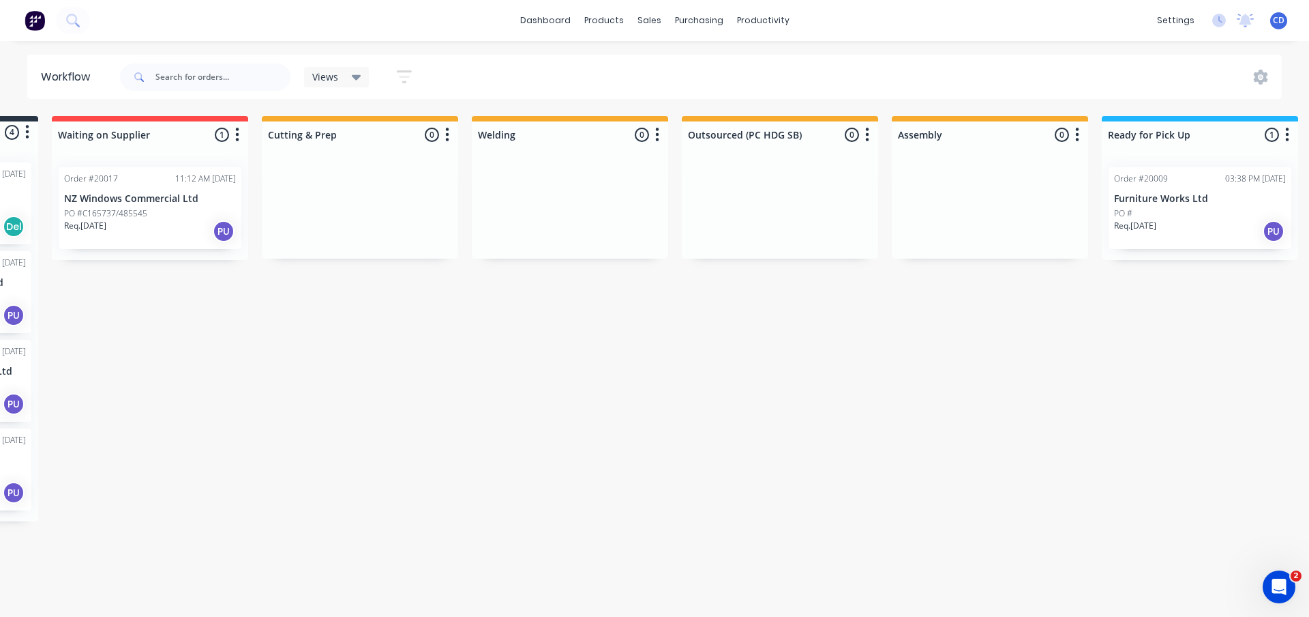
scroll to position [0, 0]
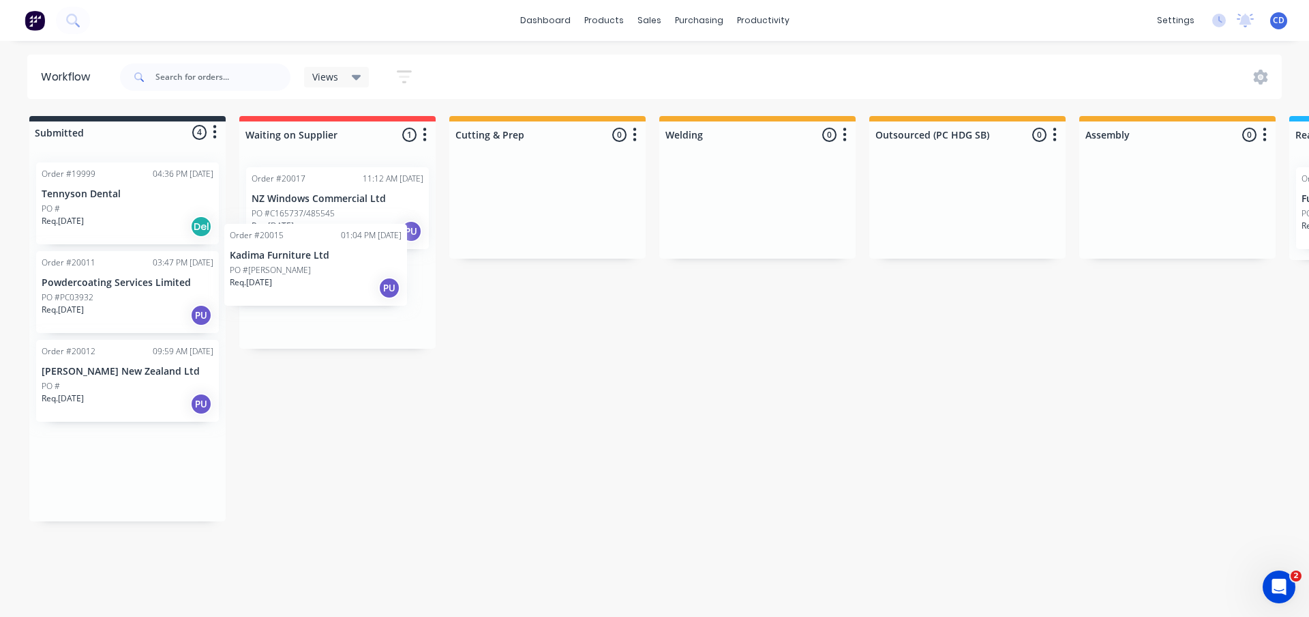
drag, startPoint x: 106, startPoint y: 462, endPoint x: 304, endPoint y: 250, distance: 290.5
click at [304, 250] on div "Submitted 4 Status colour #273444 hex #273444 Save Cancel Summaries Total order…" at bounding box center [1028, 318] width 2077 height 405
click at [108, 387] on div "PO #" at bounding box center [128, 386] width 172 height 12
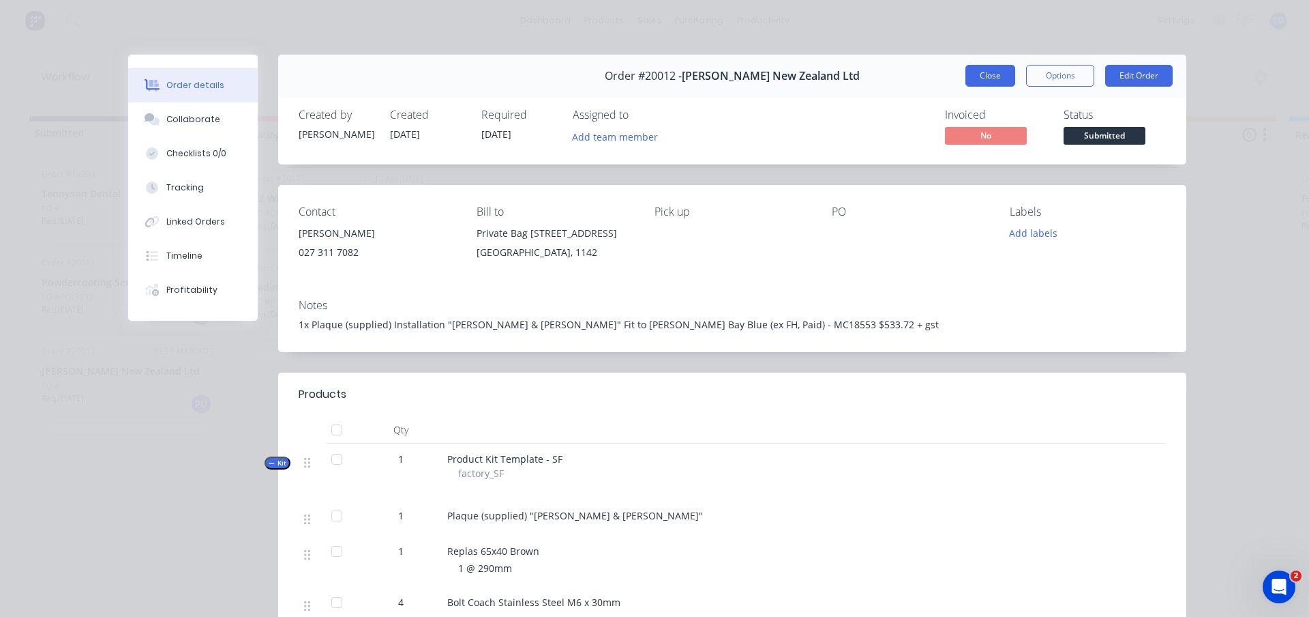
click at [974, 76] on button "Close" at bounding box center [991, 76] width 50 height 22
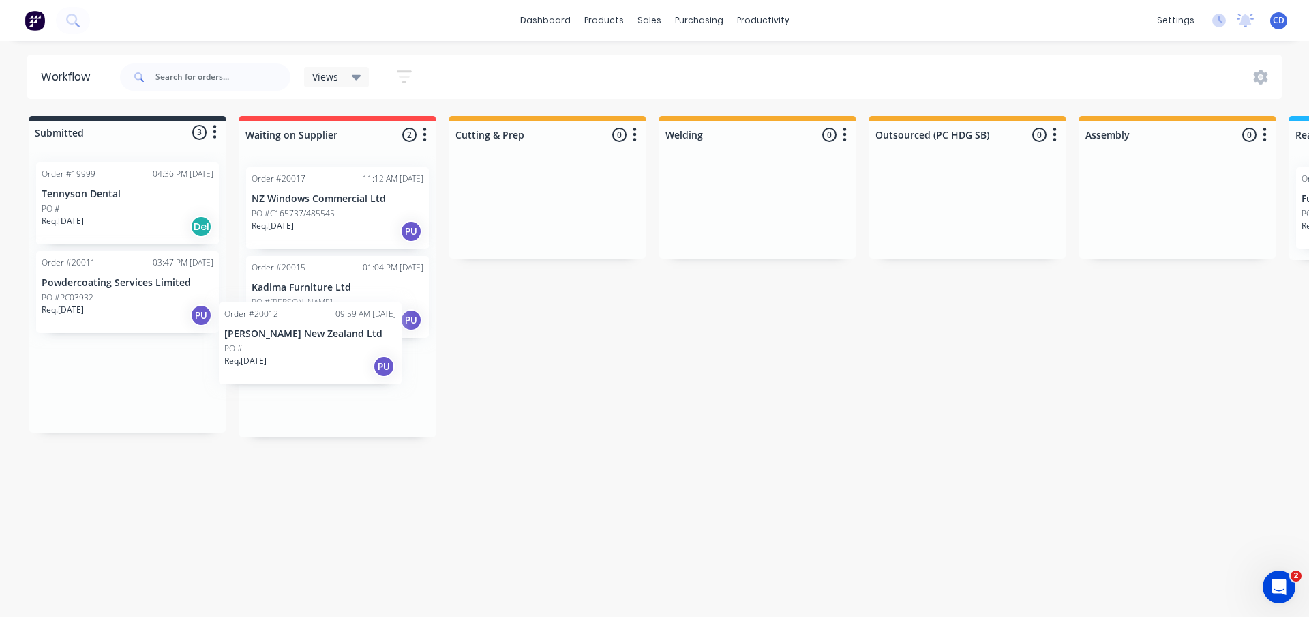
drag, startPoint x: 102, startPoint y: 399, endPoint x: 288, endPoint y: 361, distance: 189.9
click at [288, 361] on div "Submitted 3 Status colour #273444 hex #273444 Save Cancel Summaries Total order…" at bounding box center [1028, 288] width 2077 height 344
click at [105, 196] on p "Tennyson Dental" at bounding box center [128, 194] width 172 height 12
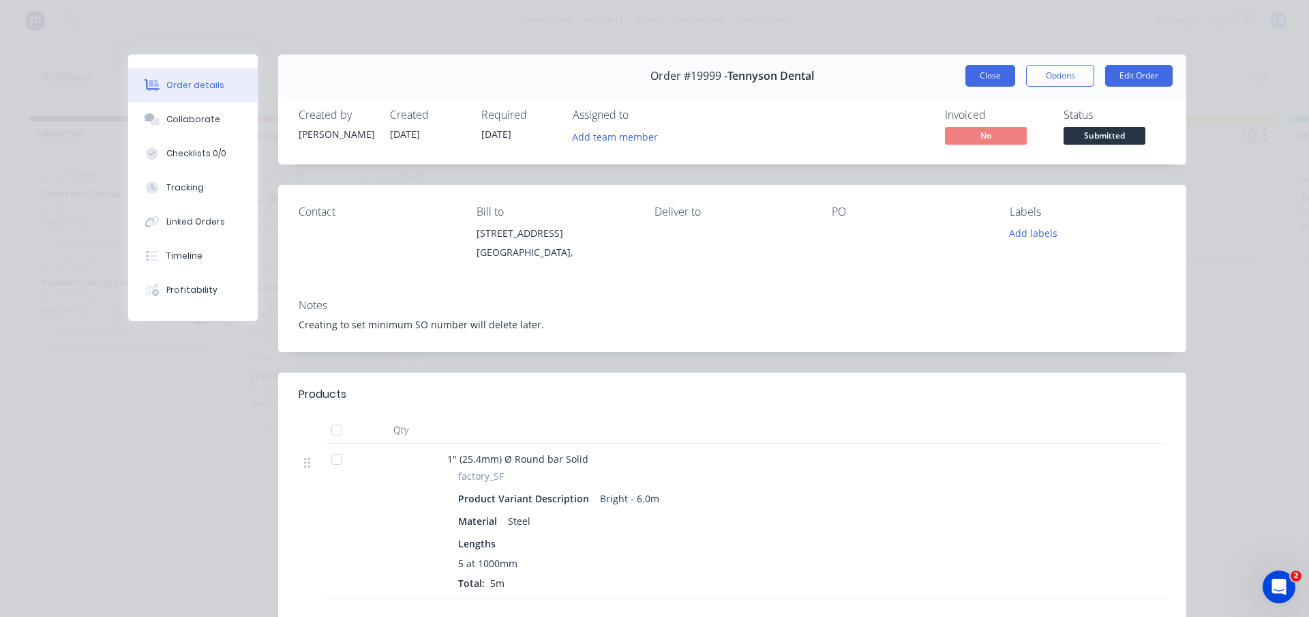
click at [990, 74] on button "Close" at bounding box center [991, 76] width 50 height 22
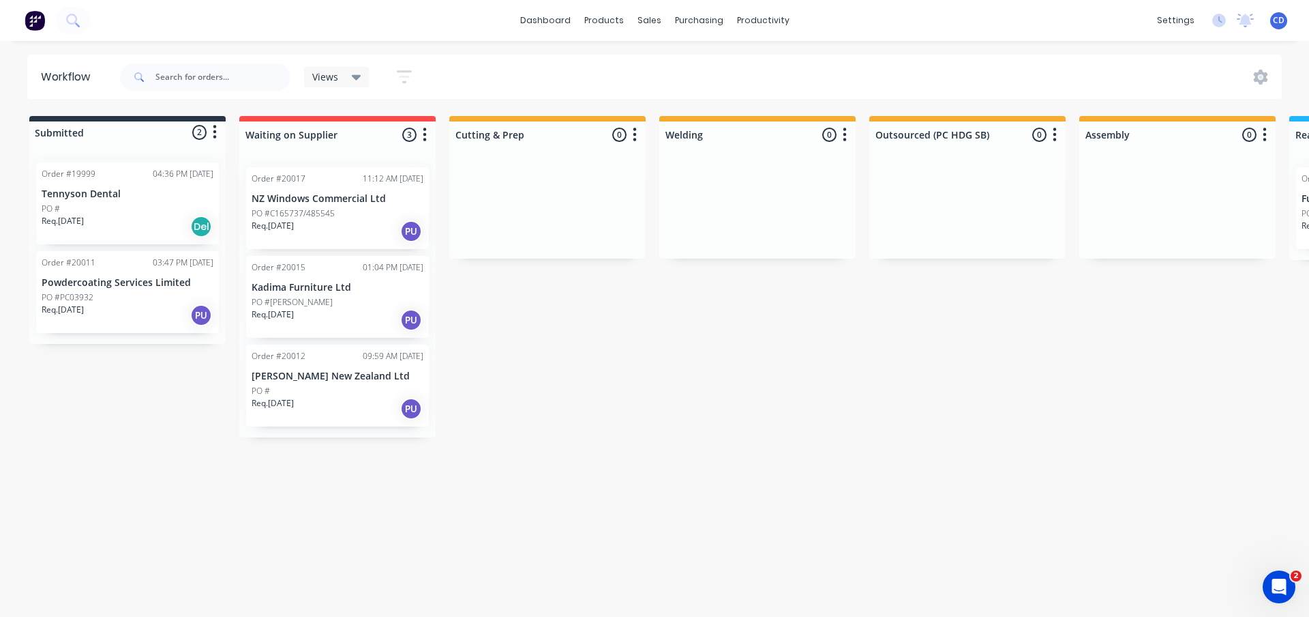
click at [125, 301] on div "PO #PC03932" at bounding box center [128, 297] width 172 height 12
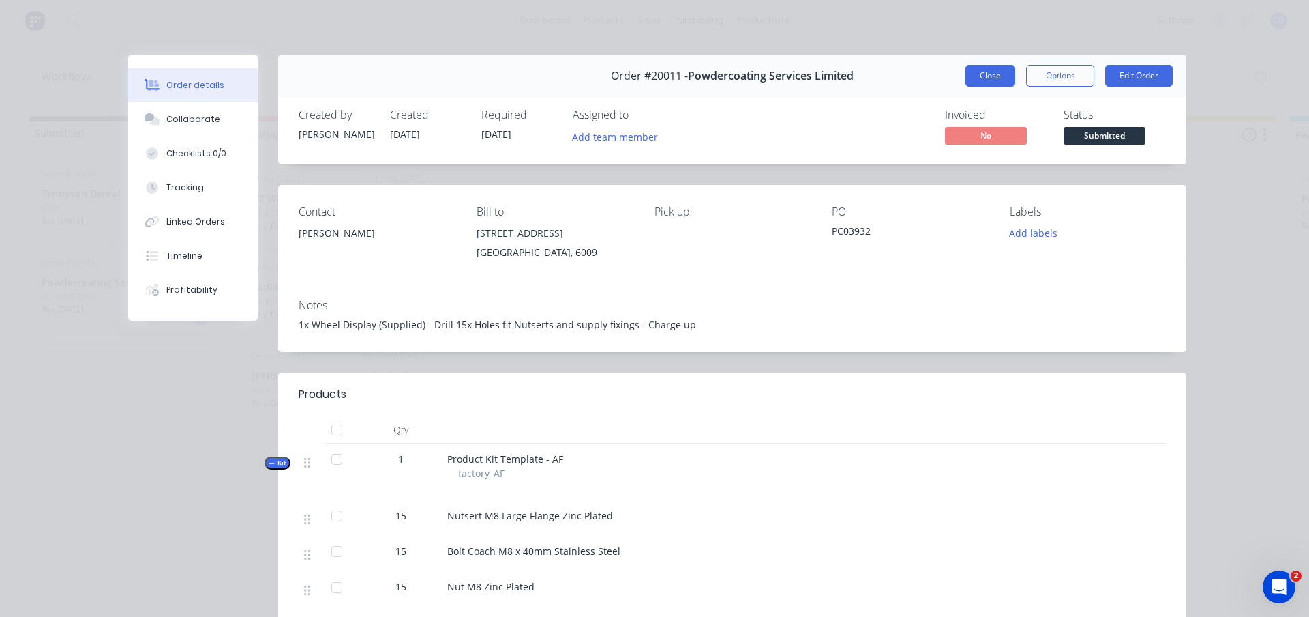
click at [993, 82] on button "Close" at bounding box center [991, 76] width 50 height 22
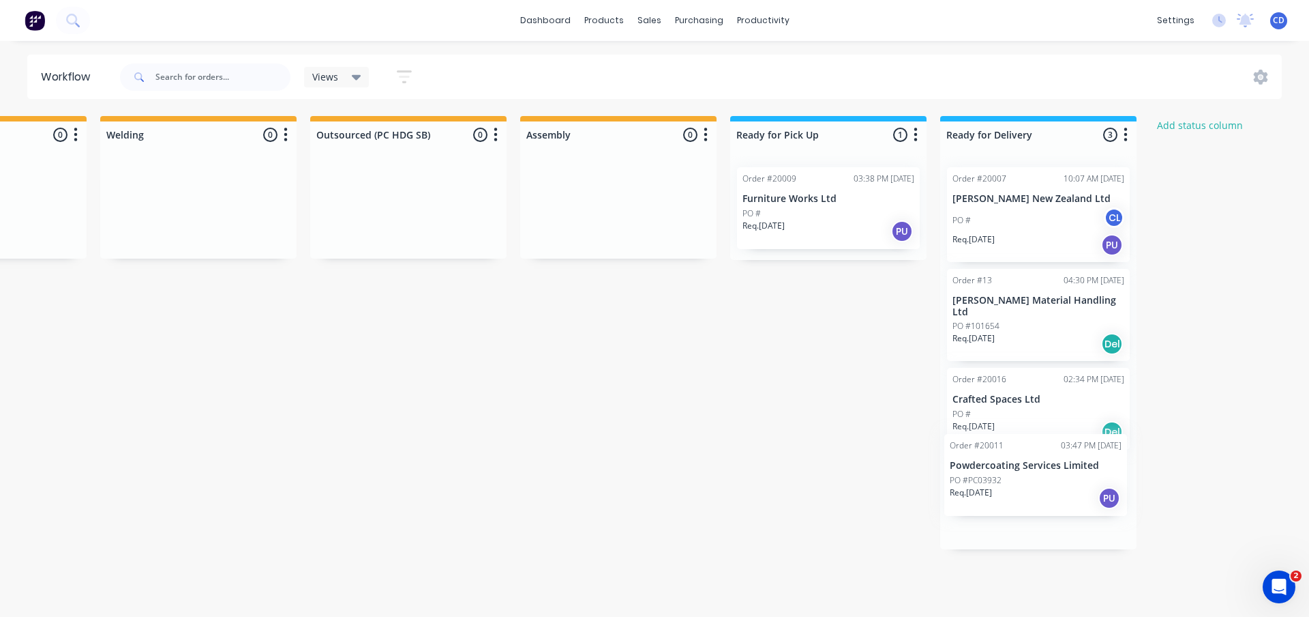
scroll to position [0, 566]
drag, startPoint x: 98, startPoint y: 296, endPoint x: 1009, endPoint y: 478, distance: 929.9
click at [1009, 478] on div "Submitted 2 Status colour #273444 hex #273444 Save Cancel Summaries Total order…" at bounding box center [462, 332] width 2077 height 433
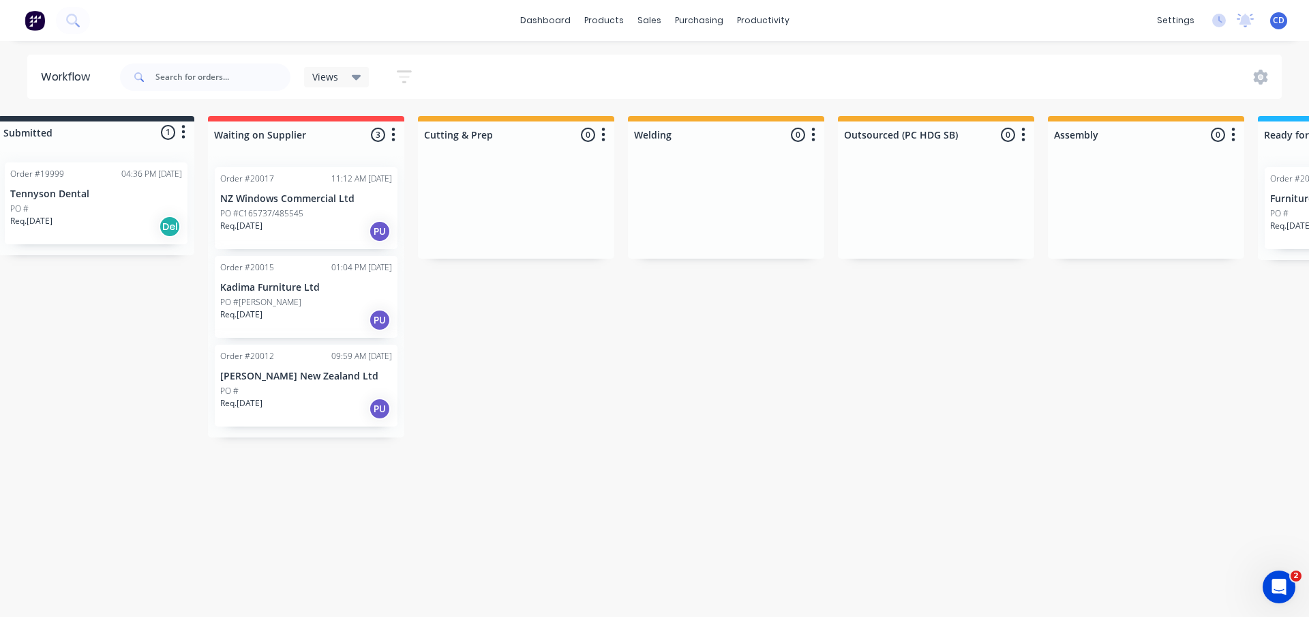
scroll to position [0, 0]
